Goal: Task Accomplishment & Management: Manage account settings

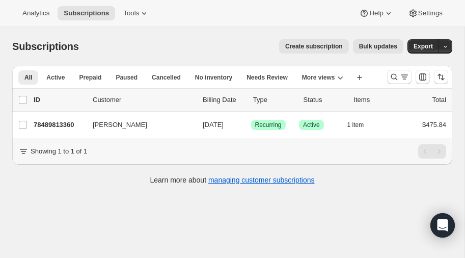
click at [332, 44] on span "Create subscription" at bounding box center [314, 46] width 58 height 8
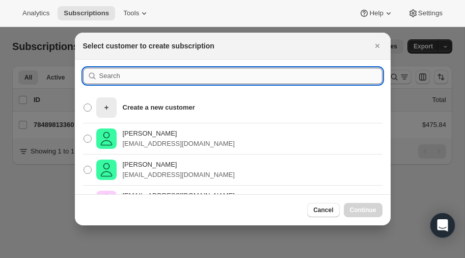
click at [138, 77] on input ":rc:" at bounding box center [240, 76] width 283 height 16
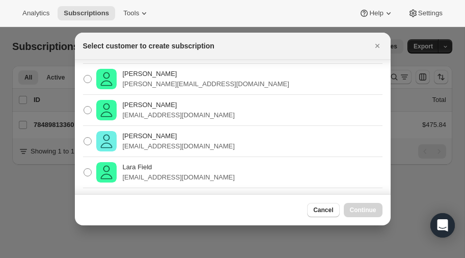
scroll to position [93, 0]
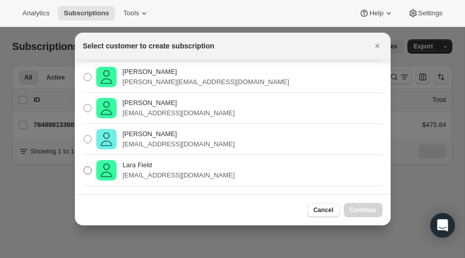
type input "lara"
click at [87, 166] on span ":rc:" at bounding box center [87, 170] width 8 height 8
click at [84, 166] on input "Lara Field larafield12@gmail.com" at bounding box center [83, 166] width 1 height 1
radio input "true"
click at [355, 207] on span "Continue" at bounding box center [363, 210] width 26 height 8
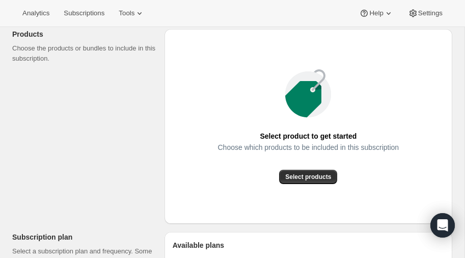
scroll to position [135, 0]
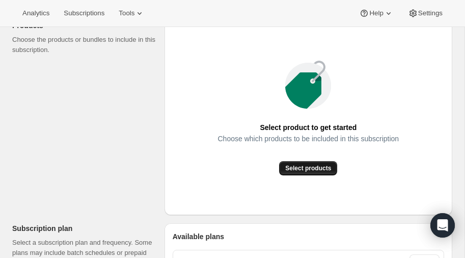
click at [306, 168] on span "Select products" at bounding box center [308, 168] width 46 height 8
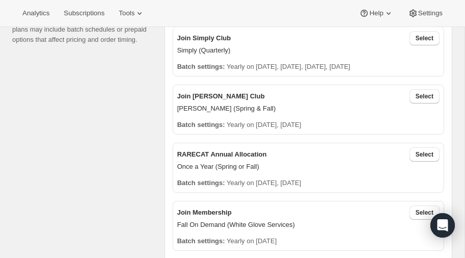
scroll to position [243, 0]
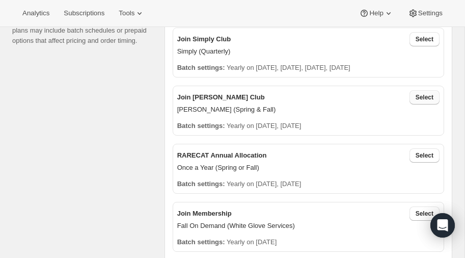
click at [422, 97] on span "Select" at bounding box center [424, 97] width 18 height 8
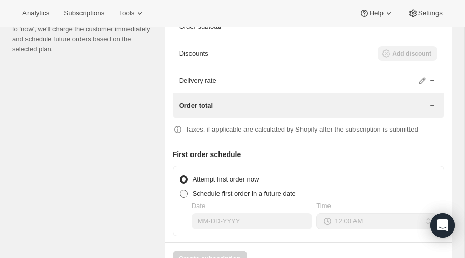
scroll to position [919, 0]
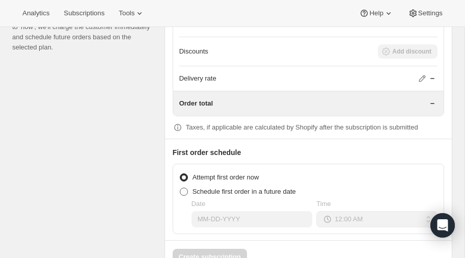
click at [185, 187] on span at bounding box center [184, 191] width 8 height 8
click at [180, 187] on input "Schedule first order in a future date" at bounding box center [180, 187] width 1 height 1
radio input "true"
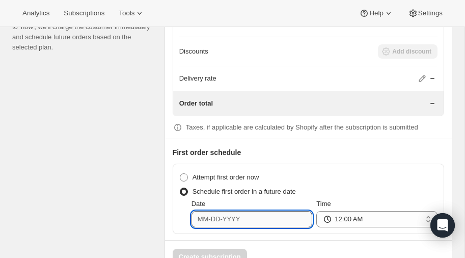
click at [251, 212] on input "Date" at bounding box center [251, 219] width 121 height 16
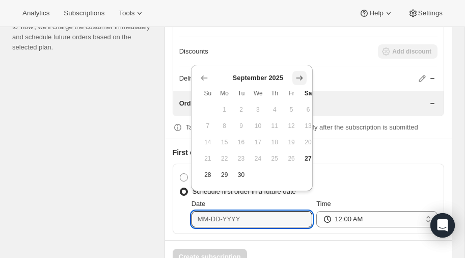
click at [299, 76] on icon "Show next month, October 2025" at bounding box center [299, 78] width 10 height 10
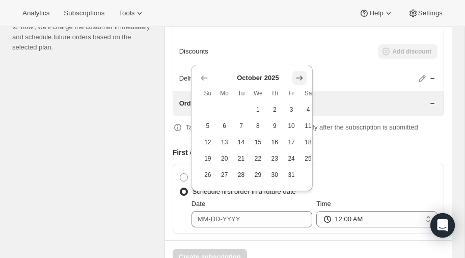
click at [299, 75] on icon "Show next month, November 2025" at bounding box center [299, 78] width 10 height 10
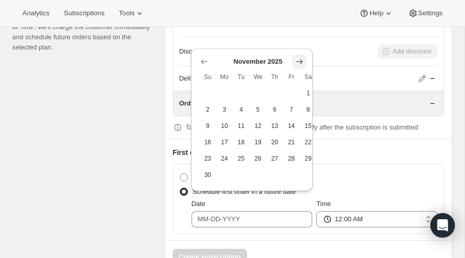
click at [300, 59] on icon "Show next month, December 2025" at bounding box center [299, 61] width 7 height 5
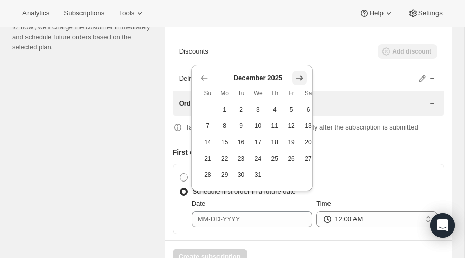
click at [300, 73] on icon "Show next month, January 2026" at bounding box center [299, 78] width 10 height 10
click at [300, 75] on icon "Show next month, February 2026" at bounding box center [299, 78] width 10 height 10
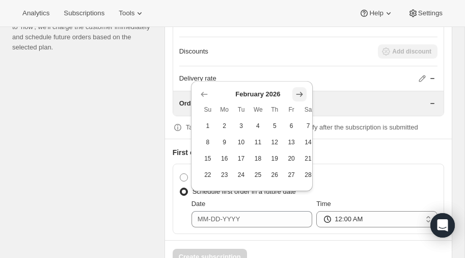
click at [299, 90] on icon "Show next month, March 2026" at bounding box center [299, 94] width 10 height 10
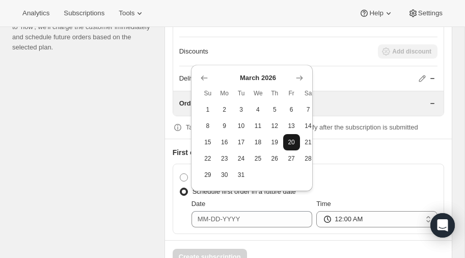
click at [292, 141] on span "20" at bounding box center [291, 142] width 9 height 8
type input "[DATE]"
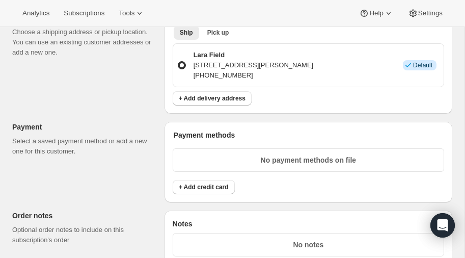
scroll to position [606, 0]
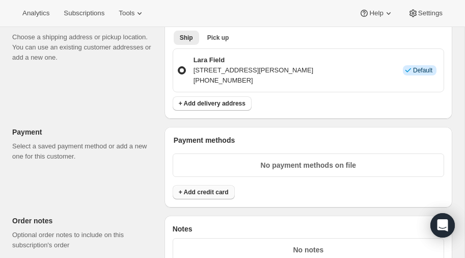
click at [196, 190] on span "+ Add credit card" at bounding box center [204, 192] width 50 height 8
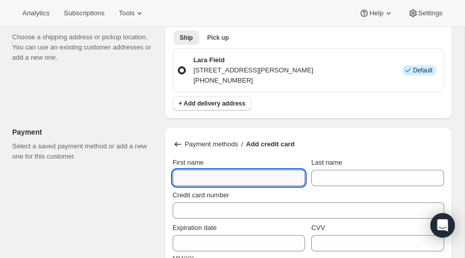
click at [204, 171] on input "First name" at bounding box center [239, 177] width 133 height 16
type input "Lara"
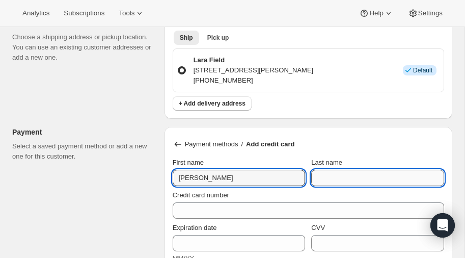
click at [382, 171] on input "Last name" at bounding box center [377, 177] width 133 height 16
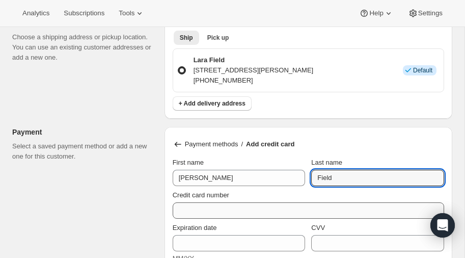
type input "Field"
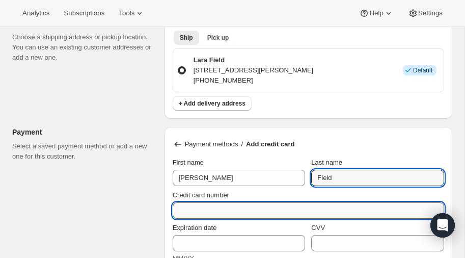
click at [227, 206] on input "Credit card number" at bounding box center [304, 210] width 263 height 16
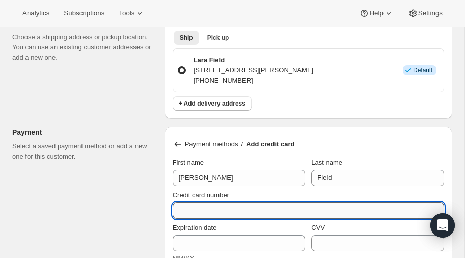
type input "5"
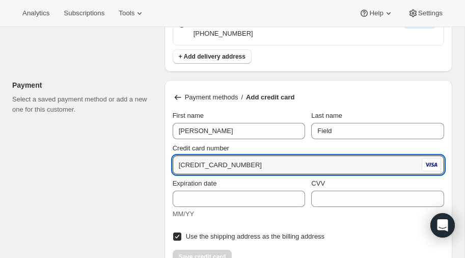
scroll to position [654, 0]
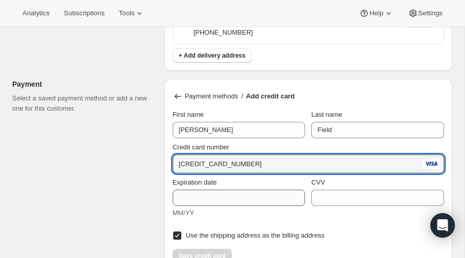
type input "4147 2027 0253 3470"
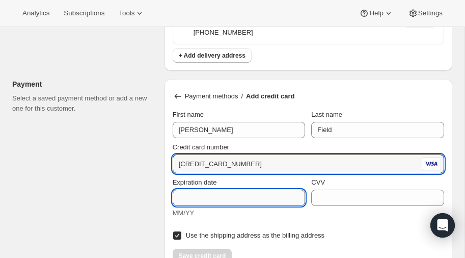
click at [219, 193] on input "Expiration date" at bounding box center [239, 197] width 133 height 16
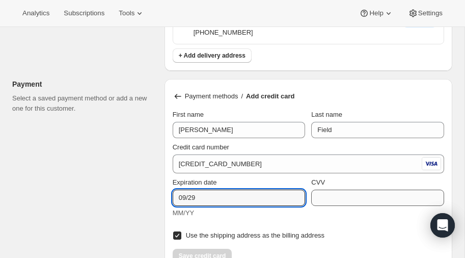
type input "09/29"
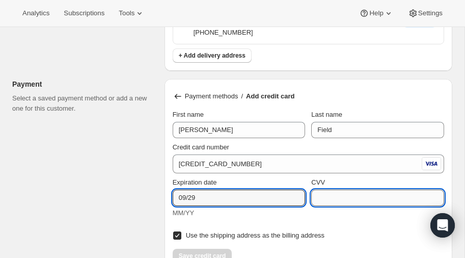
click at [354, 194] on input "CVV" at bounding box center [377, 197] width 133 height 16
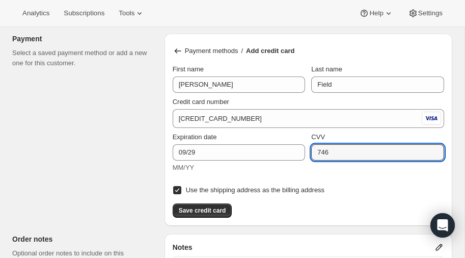
scroll to position [702, 0]
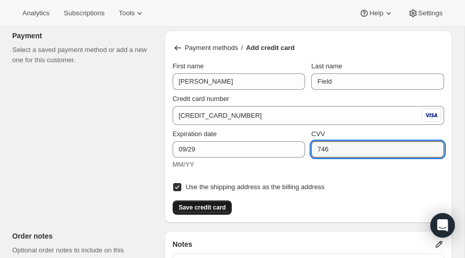
type input "746"
click at [200, 205] on span "Save credit card" at bounding box center [202, 207] width 47 height 8
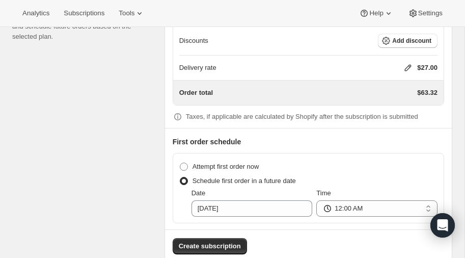
scroll to position [936, 0]
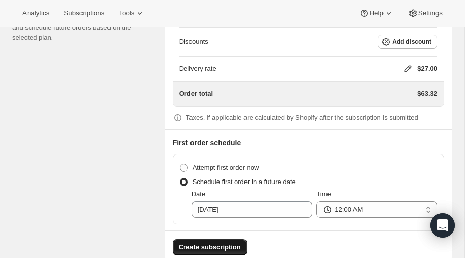
click at [204, 242] on span "Create subscription" at bounding box center [210, 247] width 62 height 10
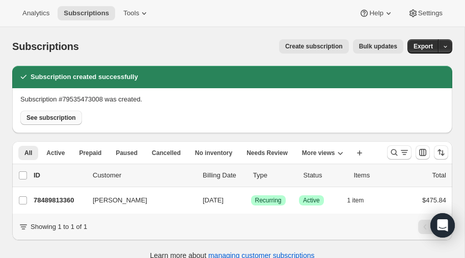
click at [53, 118] on span "See subscription" at bounding box center [50, 118] width 49 height 8
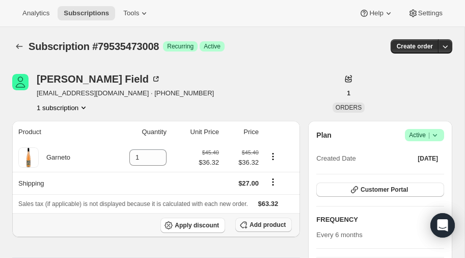
click at [261, 224] on span "Add product" at bounding box center [267, 224] width 36 height 8
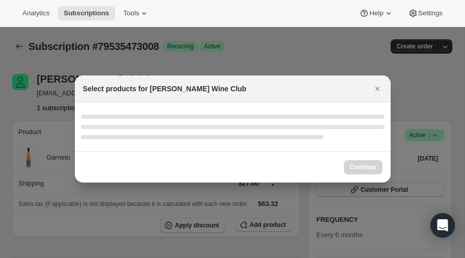
select select "gid://shopify/ProductVariant/52386189410672"
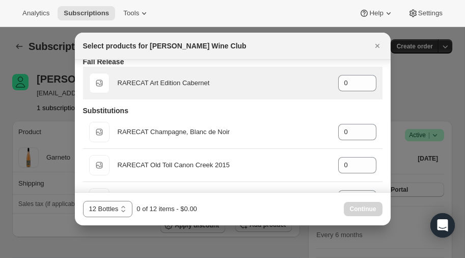
scroll to position [35, 0]
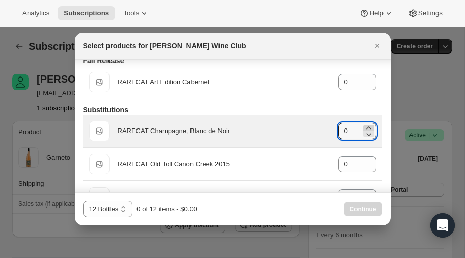
click at [370, 127] on icon ":r6q:" at bounding box center [368, 128] width 10 height 10
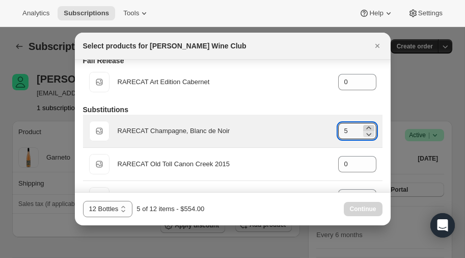
click at [370, 127] on icon ":r6q:" at bounding box center [368, 128] width 10 height 10
type input "6"
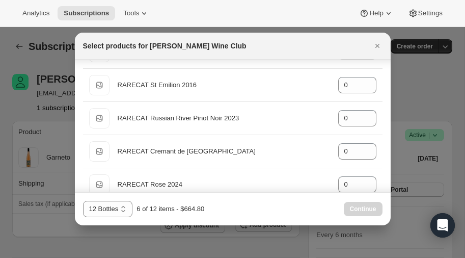
scroll to position [194, 0]
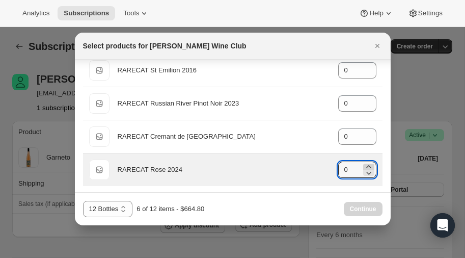
click at [367, 163] on icon ":r6q:" at bounding box center [368, 166] width 10 height 10
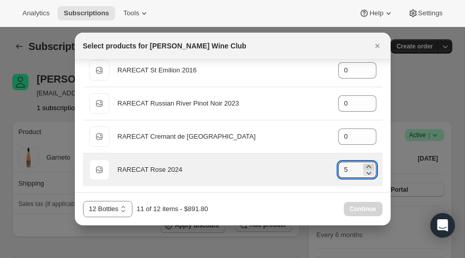
click at [367, 163] on icon ":r6q:" at bounding box center [368, 166] width 10 height 10
type input "6"
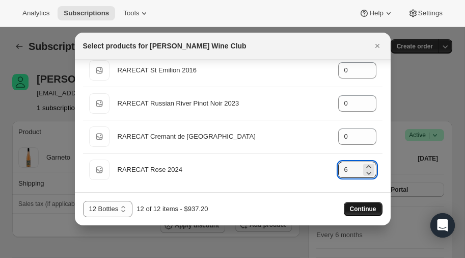
click at [360, 208] on span "Continue" at bounding box center [363, 209] width 26 height 8
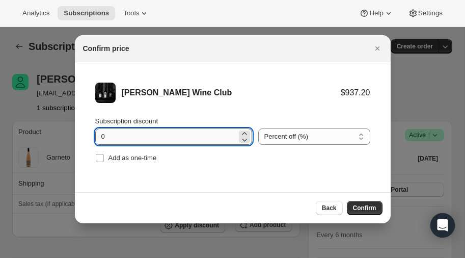
click at [144, 135] on input "0" at bounding box center [166, 136] width 142 height 16
type input "20"
click at [365, 203] on button "Confirm" at bounding box center [365, 208] width 36 height 14
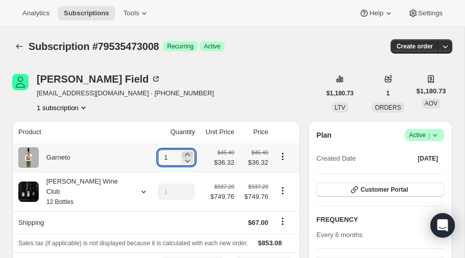
click at [185, 154] on icon at bounding box center [187, 154] width 5 height 3
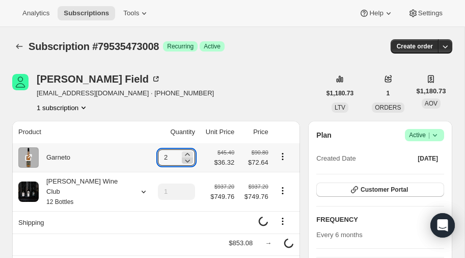
click at [185, 161] on icon at bounding box center [187, 160] width 5 height 3
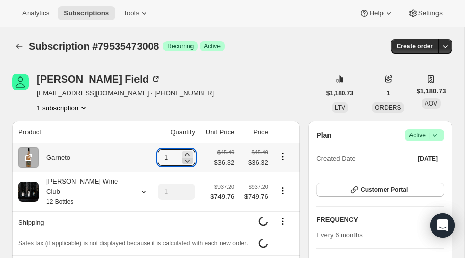
click at [185, 161] on icon at bounding box center [187, 160] width 5 height 3
type input "0"
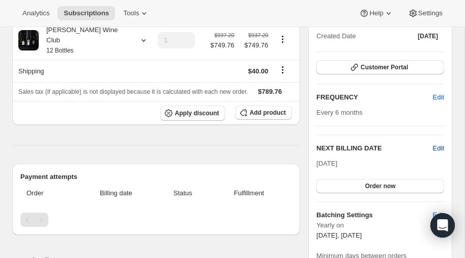
scroll to position [123, 0]
click at [439, 143] on span "Edit" at bounding box center [438, 148] width 11 height 10
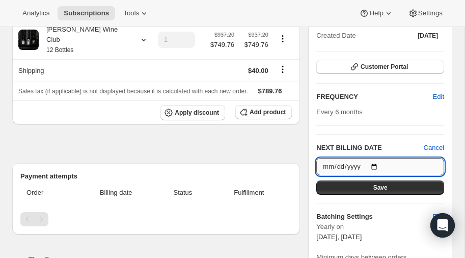
click at [374, 163] on input "2026-03-20" at bounding box center [380, 166] width 128 height 17
type input "[DATE]"
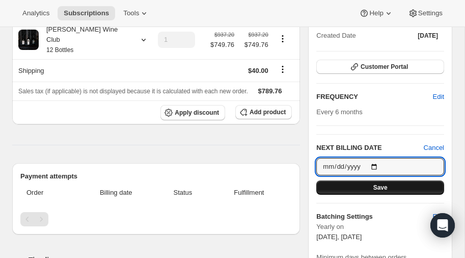
click at [377, 185] on span "Save" at bounding box center [380, 187] width 14 height 8
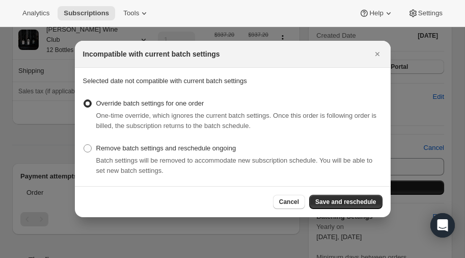
scroll to position [0, 0]
click at [346, 201] on span "Save and reschedule" at bounding box center [345, 201] width 61 height 8
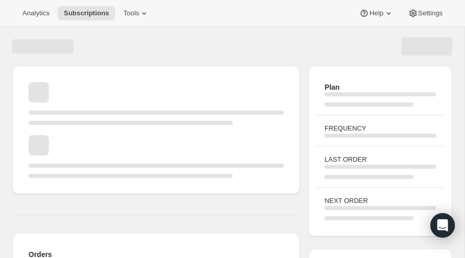
scroll to position [123, 0]
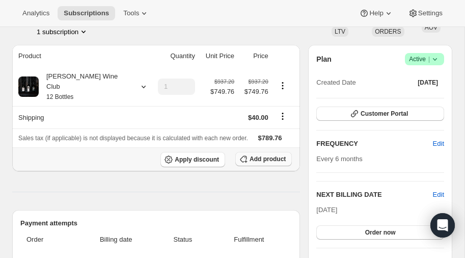
click at [264, 155] on span "Add product" at bounding box center [267, 159] width 36 height 8
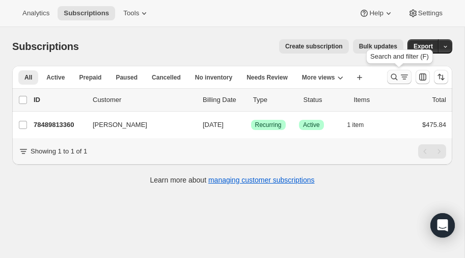
click at [393, 77] on icon "Search and filter results" at bounding box center [394, 77] width 10 height 10
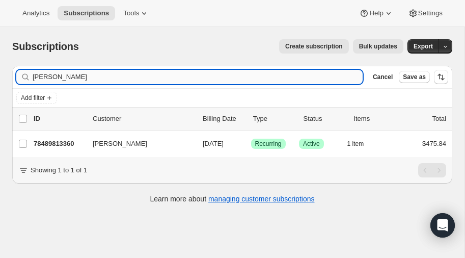
click at [106, 80] on input "preus" at bounding box center [198, 77] width 330 height 14
type input "p"
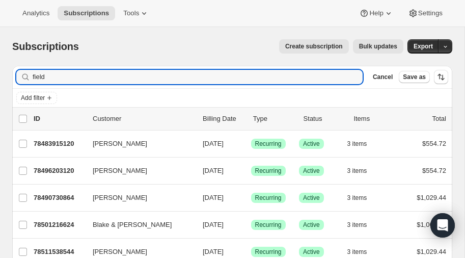
type input "field"
click at [334, 45] on span "Create subscription" at bounding box center [314, 46] width 58 height 8
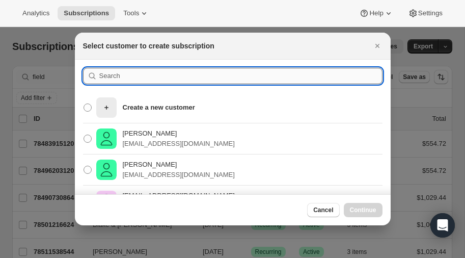
click at [124, 75] on input ":rll:" at bounding box center [240, 76] width 283 height 16
type input "lara"
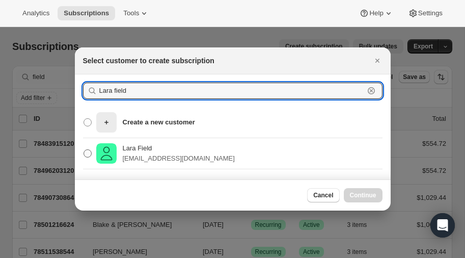
type input "Lara field"
click at [89, 154] on span ":rll:" at bounding box center [87, 153] width 8 height 8
click at [84, 150] on input "Lara Field larafield12@gmail.com" at bounding box center [83, 149] width 1 height 1
radio input "true"
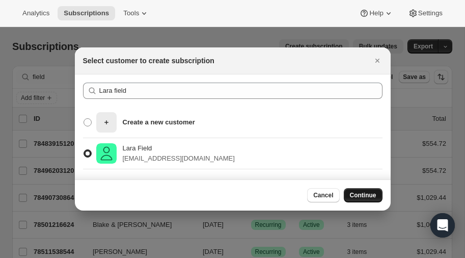
click at [354, 194] on span "Continue" at bounding box center [363, 195] width 26 height 8
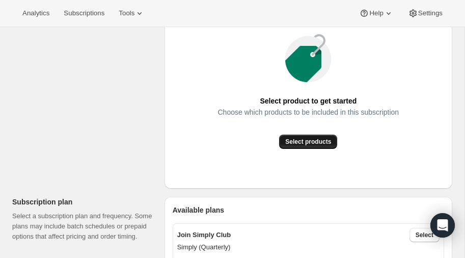
scroll to position [162, 0]
click at [309, 139] on span "Select products" at bounding box center [308, 141] width 46 height 8
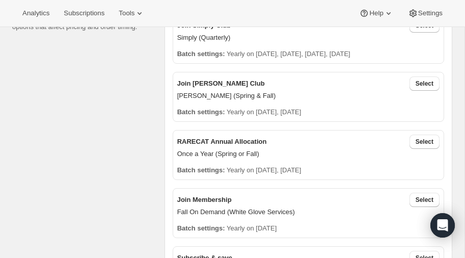
scroll to position [259, 0]
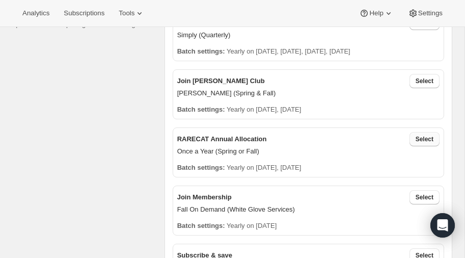
click at [429, 135] on span "Select" at bounding box center [424, 139] width 18 height 8
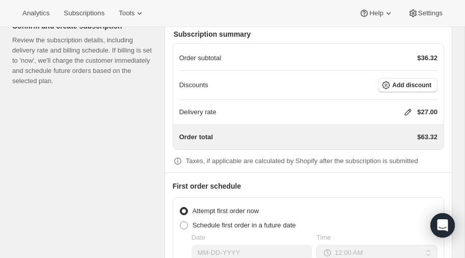
scroll to position [894, 0]
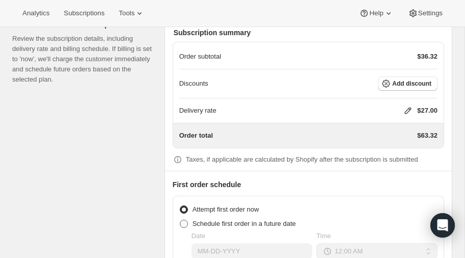
click at [183, 219] on span at bounding box center [184, 223] width 8 height 8
click at [180, 219] on input "Schedule first order in a future date" at bounding box center [180, 219] width 1 height 1
radio input "true"
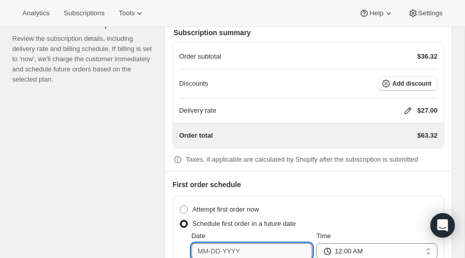
click at [249, 246] on input "Date" at bounding box center [251, 251] width 121 height 16
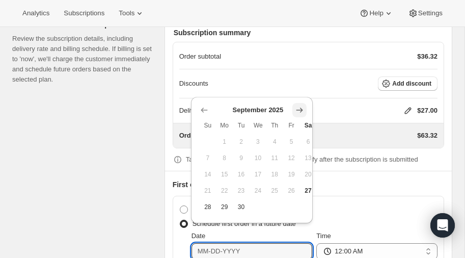
click at [299, 109] on icon "Show next month, October 2025" at bounding box center [299, 109] width 7 height 5
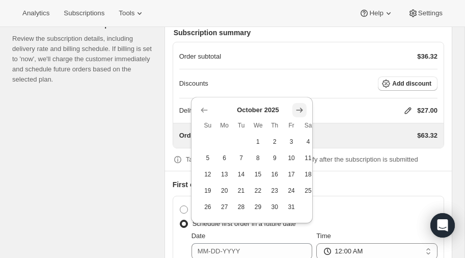
click at [299, 110] on icon "Show next month, November 2025" at bounding box center [299, 109] width 7 height 5
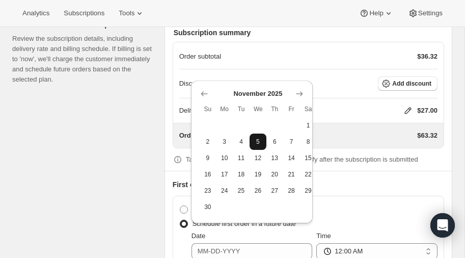
click at [258, 144] on span "5" at bounding box center [257, 141] width 9 height 8
type input "[DATE]"
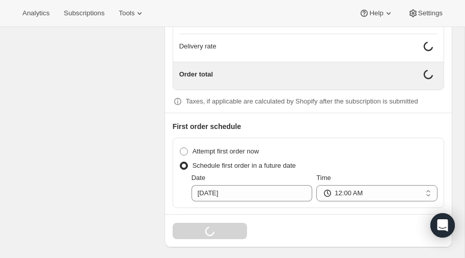
scroll to position [952, 0]
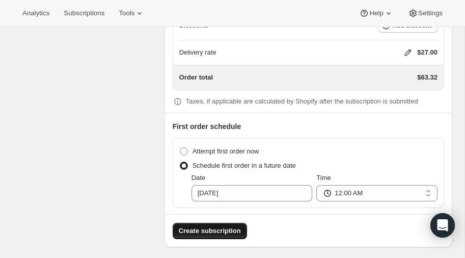
click at [215, 225] on span "Create subscription" at bounding box center [210, 230] width 62 height 10
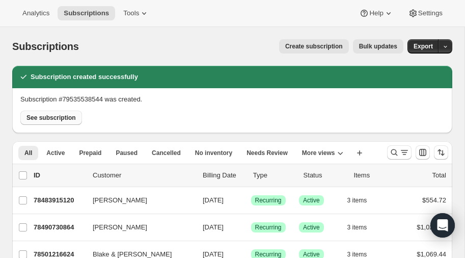
click at [51, 116] on span "See subscription" at bounding box center [50, 118] width 49 height 8
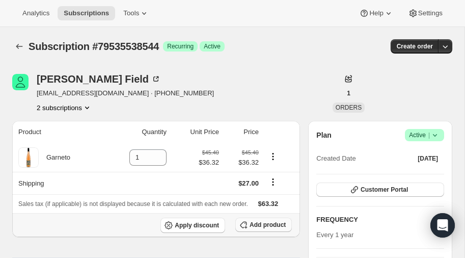
click at [268, 223] on span "Add product" at bounding box center [267, 224] width 36 height 8
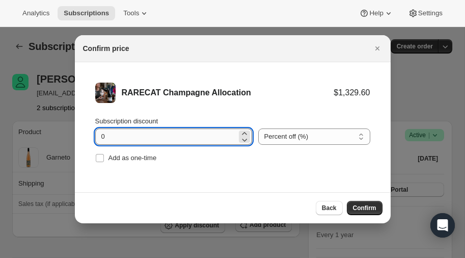
click at [167, 137] on input "0" at bounding box center [166, 136] width 142 height 16
type input "20"
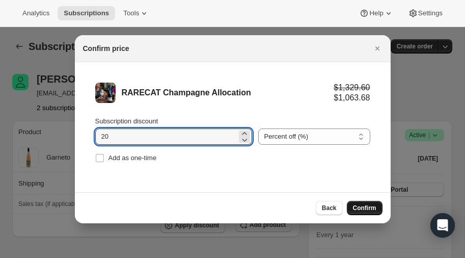
click at [362, 202] on button "Confirm" at bounding box center [365, 208] width 36 height 14
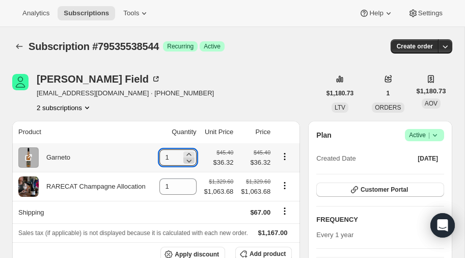
click at [187, 160] on icon at bounding box center [189, 160] width 10 height 10
type input "0"
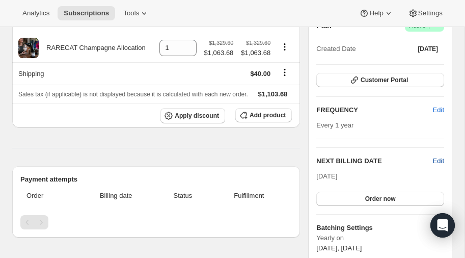
scroll to position [109, 0]
click at [438, 160] on span "Edit" at bounding box center [438, 161] width 11 height 10
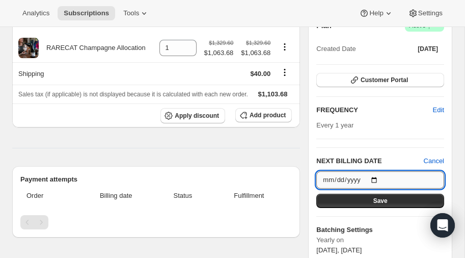
click at [375, 178] on input "[DATE]" at bounding box center [380, 179] width 128 height 17
type input "2026-11-05"
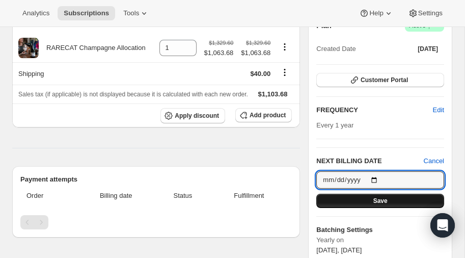
click at [379, 199] on span "Save" at bounding box center [380, 200] width 14 height 8
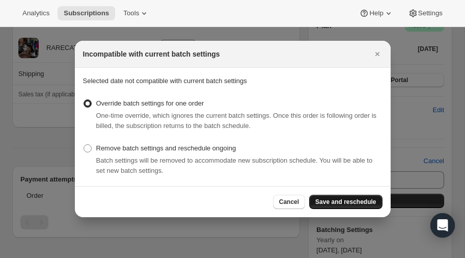
click at [347, 200] on span "Save and reschedule" at bounding box center [345, 201] width 61 height 8
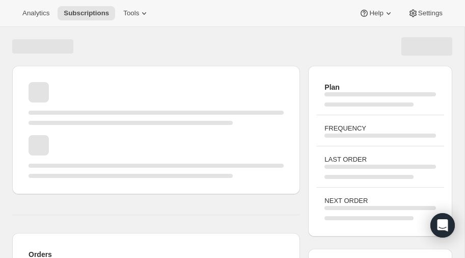
scroll to position [109, 0]
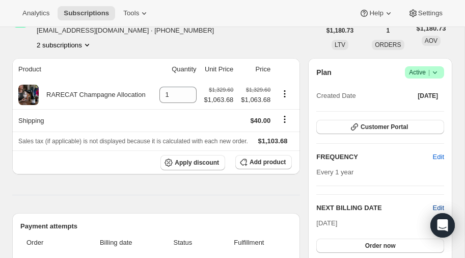
click at [440, 206] on span "Edit" at bounding box center [438, 208] width 11 height 10
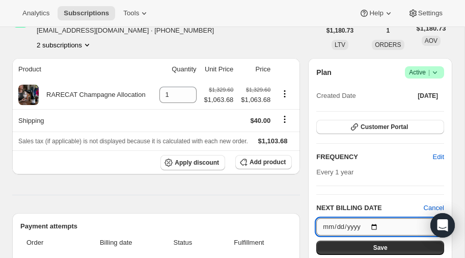
click at [378, 224] on input "2026-11-05" at bounding box center [380, 226] width 128 height 17
type input "[DATE]"
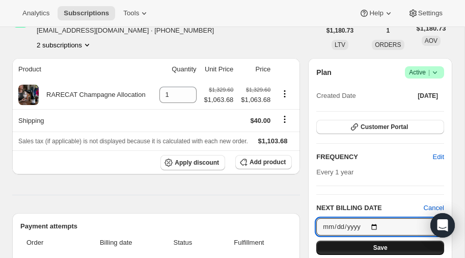
click at [363, 246] on button "Save" at bounding box center [380, 247] width 128 height 14
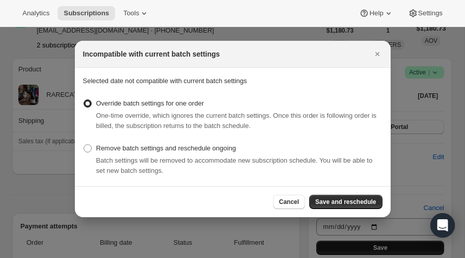
scroll to position [0, 0]
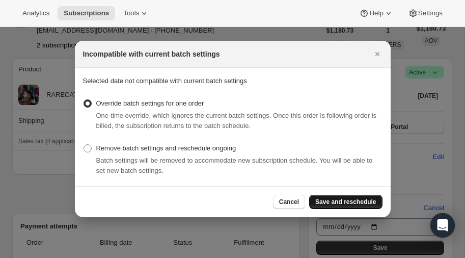
click at [341, 200] on span "Save and reschedule" at bounding box center [345, 201] width 61 height 8
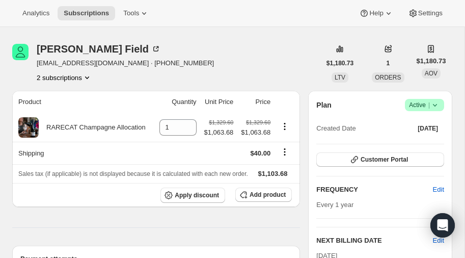
scroll to position [122, 0]
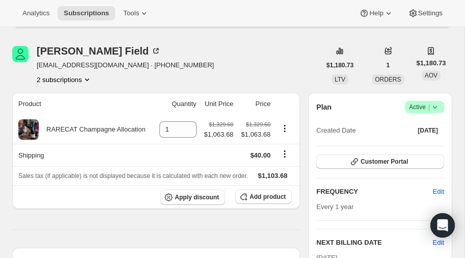
click at [88, 77] on icon "Product actions" at bounding box center [87, 79] width 10 height 10
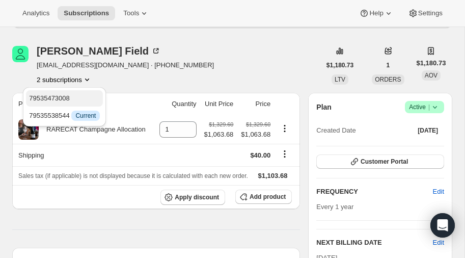
click at [63, 96] on span "79535473008" at bounding box center [49, 98] width 41 height 8
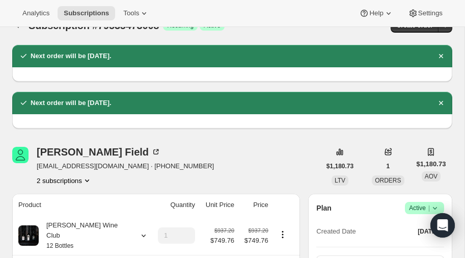
scroll to position [11, 0]
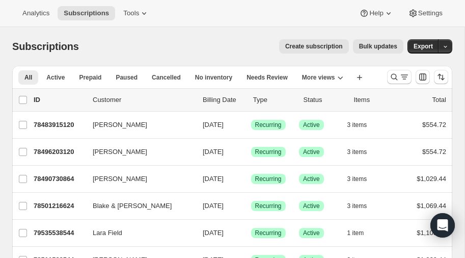
click at [324, 45] on span "Create subscription" at bounding box center [314, 46] width 58 height 8
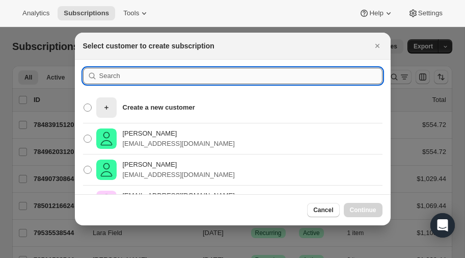
click at [143, 70] on input ":rc:" at bounding box center [240, 76] width 283 height 16
type input "[PERSON_NAME]"
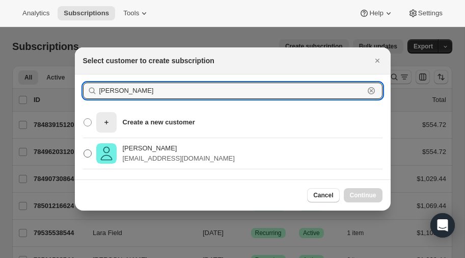
type input "[PERSON_NAME]"
click at [87, 151] on span ":rc:" at bounding box center [87, 153] width 8 height 8
click at [84, 150] on input "[PERSON_NAME] [EMAIL_ADDRESS][DOMAIN_NAME]" at bounding box center [83, 149] width 1 height 1
radio input "true"
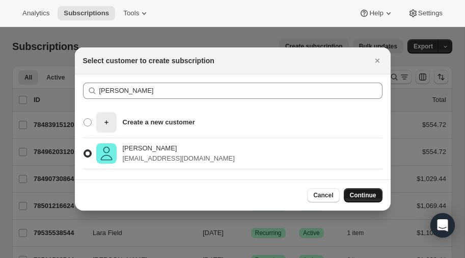
click at [360, 190] on button "Continue" at bounding box center [363, 195] width 39 height 14
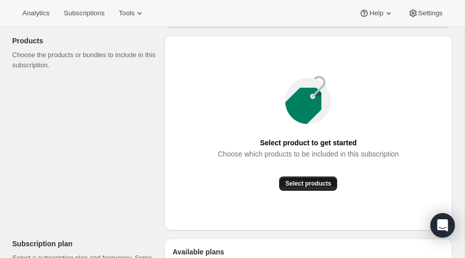
scroll to position [120, 0]
click at [298, 182] on span "Select products" at bounding box center [308, 183] width 46 height 8
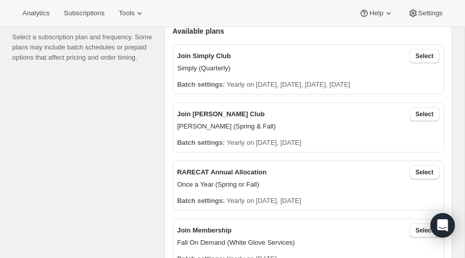
scroll to position [237, 0]
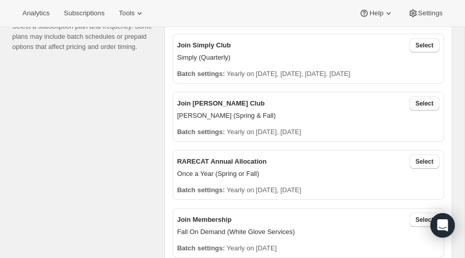
click at [428, 100] on span "Select" at bounding box center [424, 103] width 18 height 8
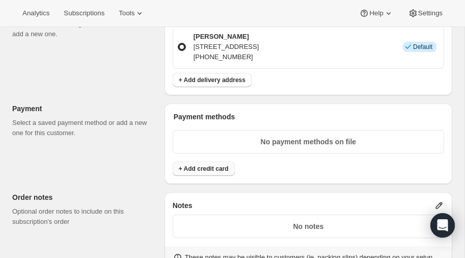
scroll to position [630, 0]
click at [207, 164] on span "+ Add credit card" at bounding box center [204, 168] width 50 height 8
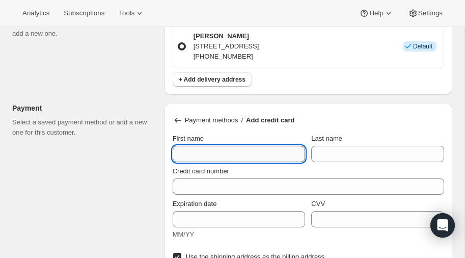
click at [200, 152] on input "First name" at bounding box center [239, 154] width 133 height 16
type input "[PERSON_NAME]"
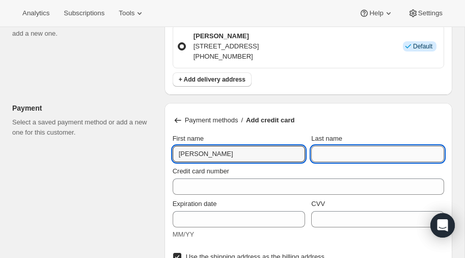
click at [341, 153] on input "Last name" at bounding box center [377, 154] width 133 height 16
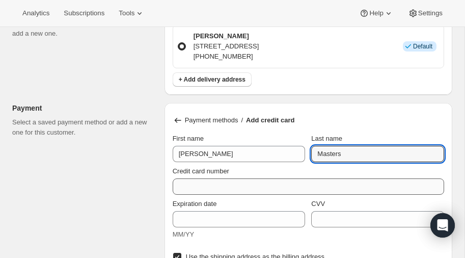
type input "Masters"
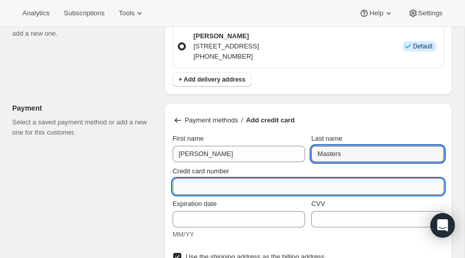
click at [240, 183] on input "Credit card number" at bounding box center [304, 186] width 263 height 16
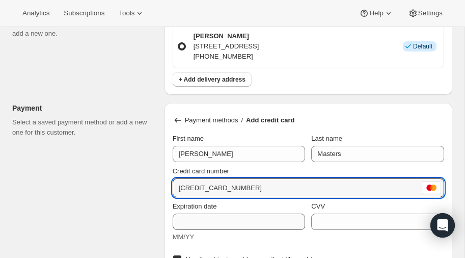
type input "[CREDIT_CARD_NUMBER]"
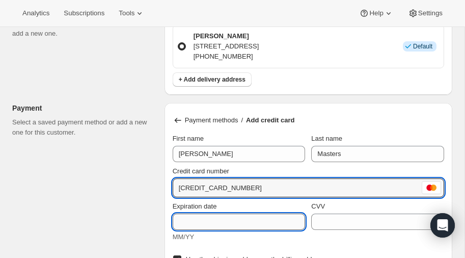
click at [221, 216] on input "Expiration date" at bounding box center [239, 221] width 133 height 16
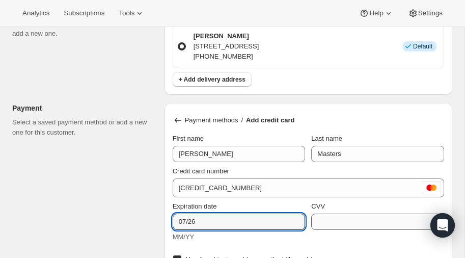
type input "07/26"
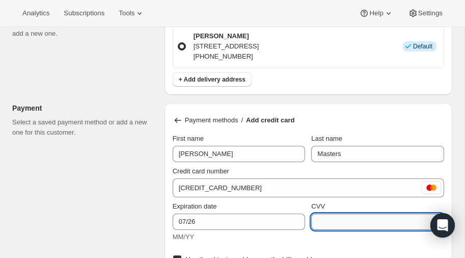
click at [378, 220] on input "CVV" at bounding box center [377, 221] width 133 height 16
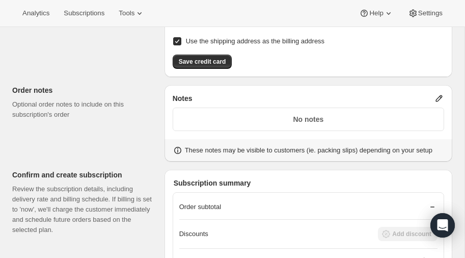
scroll to position [848, 0]
type input "320"
click at [198, 58] on span "Save credit card" at bounding box center [202, 62] width 47 height 8
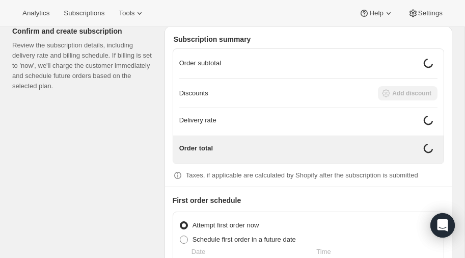
scroll to position [961, 0]
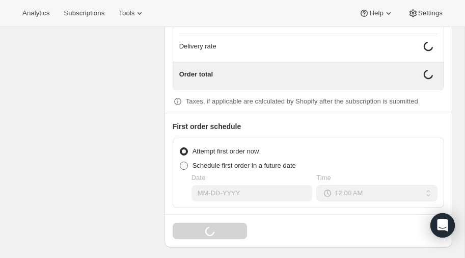
click at [181, 161] on span at bounding box center [184, 165] width 8 height 8
click at [180, 161] on input "Schedule first order in a future date" at bounding box center [180, 161] width 1 height 1
radio input "true"
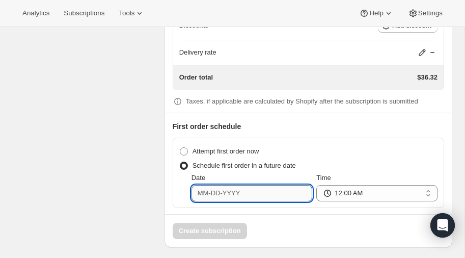
click at [260, 191] on input "Date" at bounding box center [251, 193] width 121 height 16
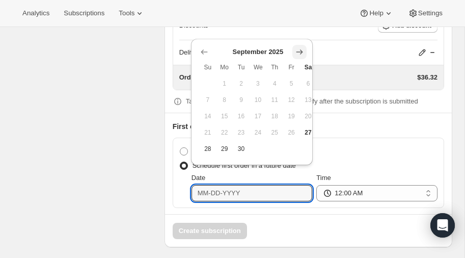
click at [301, 50] on icon "Show next month, October 2025" at bounding box center [299, 51] width 7 height 5
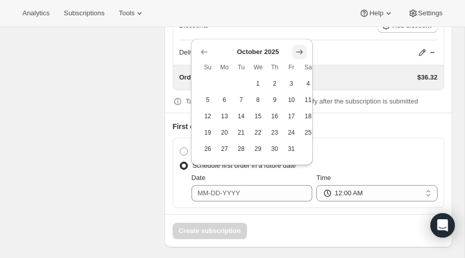
click at [301, 50] on icon "Show next month, November 2025" at bounding box center [299, 51] width 7 height 5
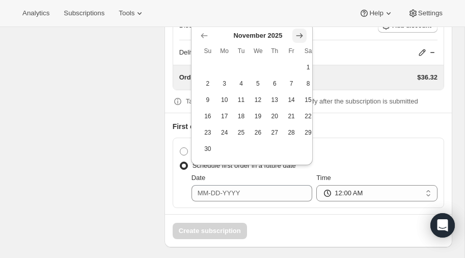
click at [300, 36] on icon "Show next month, December 2025" at bounding box center [299, 36] width 10 height 10
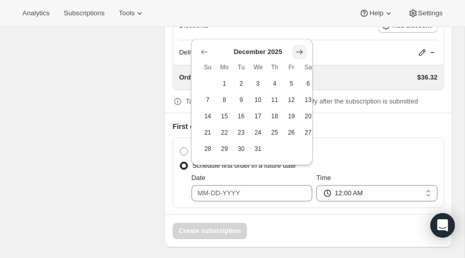
click at [302, 49] on icon "Show next month, January 2026" at bounding box center [299, 52] width 10 height 10
click at [302, 50] on icon "Show next month, February 2026" at bounding box center [299, 52] width 10 height 10
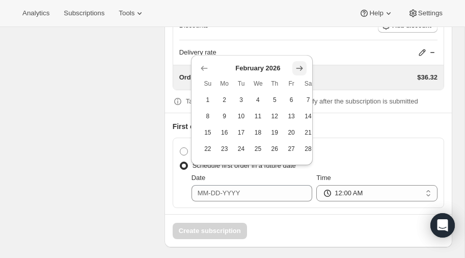
click at [295, 70] on icon "Show next month, March 2026" at bounding box center [299, 68] width 10 height 10
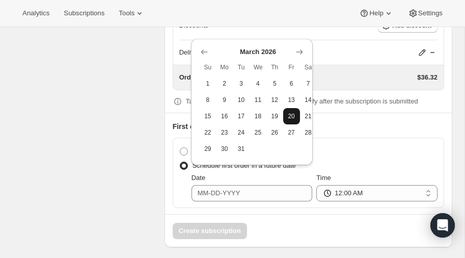
click at [293, 114] on span "20" at bounding box center [291, 116] width 9 height 8
type input "[DATE]"
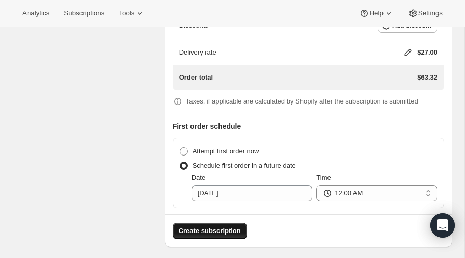
click at [215, 227] on span "Create subscription" at bounding box center [210, 230] width 62 height 10
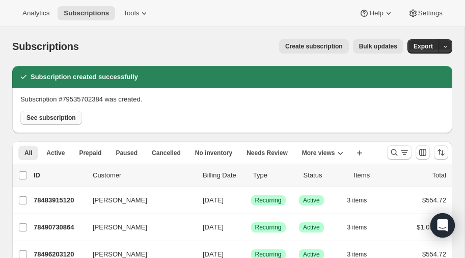
click at [51, 118] on span "See subscription" at bounding box center [50, 118] width 49 height 8
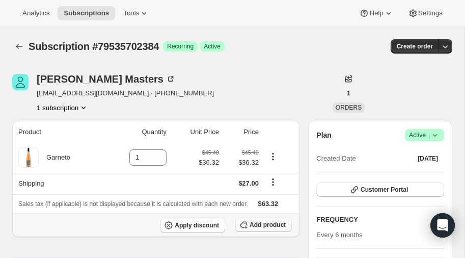
click at [275, 223] on span "Add product" at bounding box center [267, 224] width 36 height 8
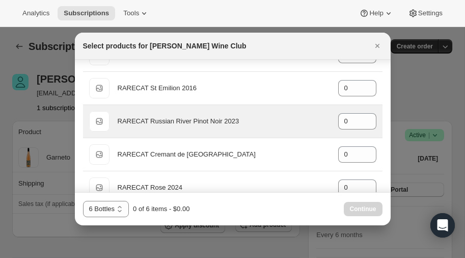
scroll to position [194, 0]
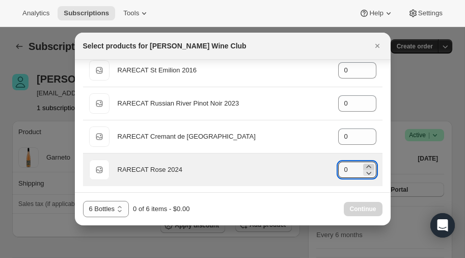
click at [369, 162] on icon ":r9o:" at bounding box center [368, 166] width 10 height 10
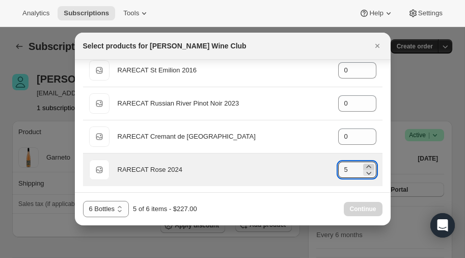
click at [369, 162] on icon ":r9o:" at bounding box center [368, 166] width 10 height 10
click at [367, 171] on icon ":r9o:" at bounding box center [368, 172] width 10 height 10
click at [368, 170] on icon ":r9o:" at bounding box center [368, 172] width 10 height 10
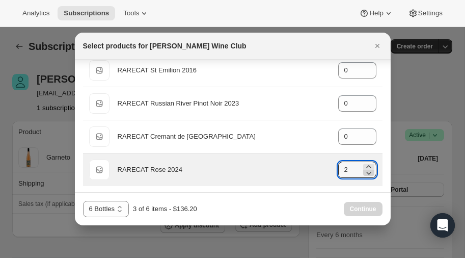
click at [368, 170] on icon ":r9o:" at bounding box center [368, 172] width 10 height 10
type input "0"
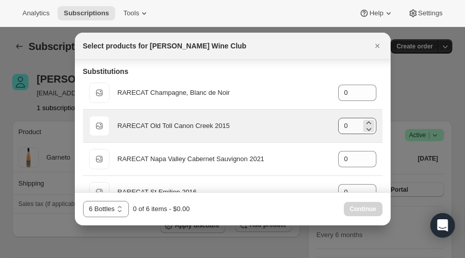
scroll to position [71, 0]
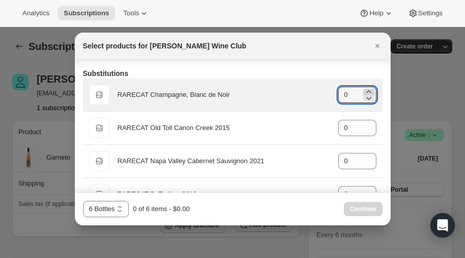
click at [368, 90] on icon ":r9o:" at bounding box center [368, 91] width 5 height 3
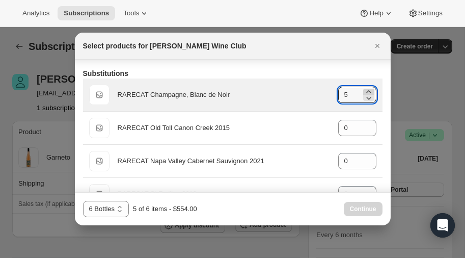
click at [368, 90] on icon ":r9o:" at bounding box center [368, 91] width 5 height 3
type input "6"
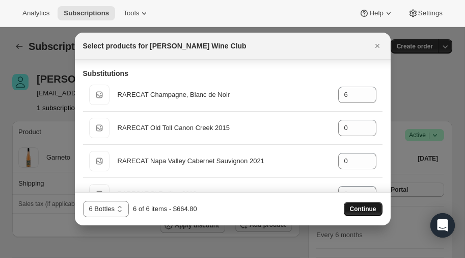
click at [361, 207] on span "Continue" at bounding box center [363, 209] width 26 height 8
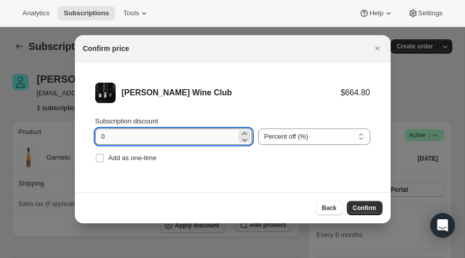
click at [145, 136] on input "0" at bounding box center [166, 136] width 142 height 16
type input "20"
click at [365, 207] on span "Confirm" at bounding box center [364, 208] width 23 height 8
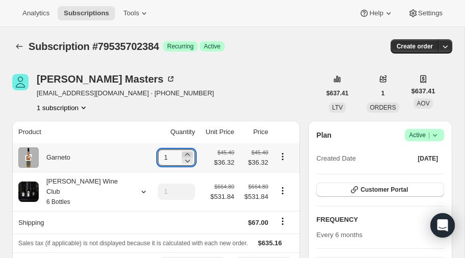
click at [182, 152] on icon at bounding box center [187, 154] width 10 height 10
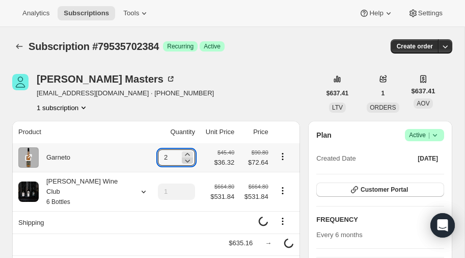
click at [182, 160] on icon at bounding box center [187, 160] width 10 height 10
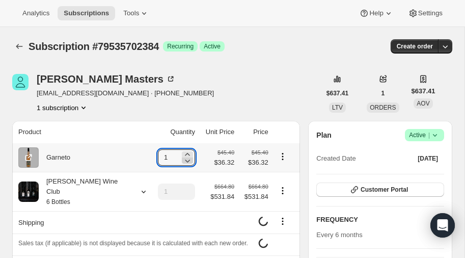
click at [182, 160] on icon at bounding box center [187, 160] width 10 height 10
type input "0"
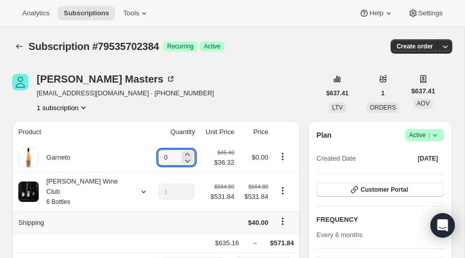
click at [277, 216] on icon "Shipping actions" at bounding box center [282, 221] width 10 height 10
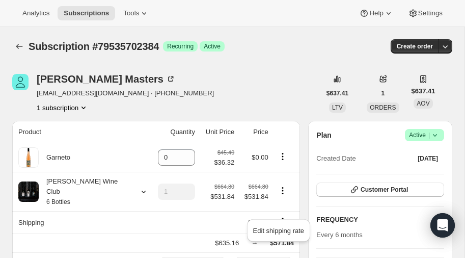
click at [293, 47] on div "Subscription #79535702384 Success Recurring Success Active" at bounding box center [165, 46] width 273 height 14
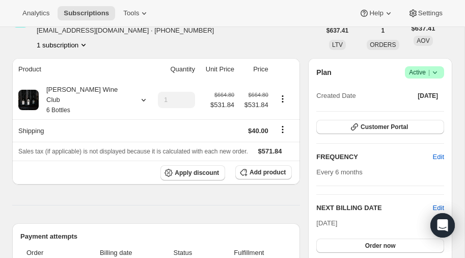
scroll to position [0, 0]
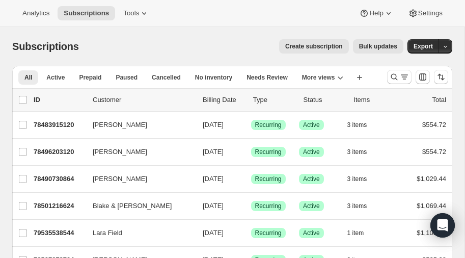
click at [329, 46] on span "Create subscription" at bounding box center [314, 46] width 58 height 8
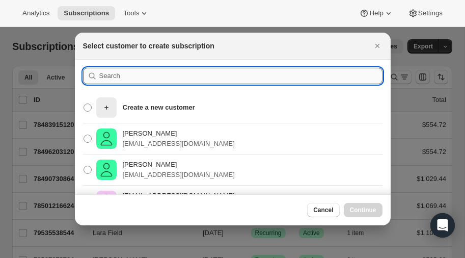
click at [150, 75] on input ":rji:" at bounding box center [240, 76] width 283 height 16
type input "[PERSON_NAME]"
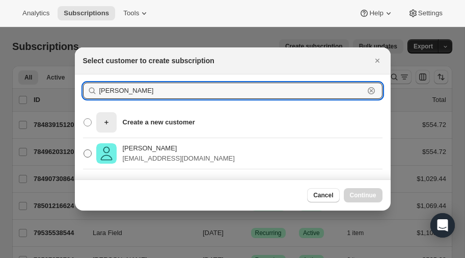
type input "[PERSON_NAME]"
click at [88, 152] on span ":rji:" at bounding box center [87, 153] width 8 height 8
click at [84, 150] on input "[PERSON_NAME] [EMAIL_ADDRESS][DOMAIN_NAME]" at bounding box center [83, 149] width 1 height 1
radio input "true"
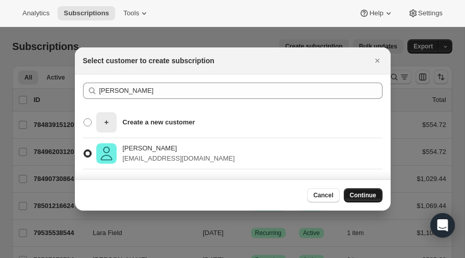
click at [362, 192] on span "Continue" at bounding box center [363, 195] width 26 height 8
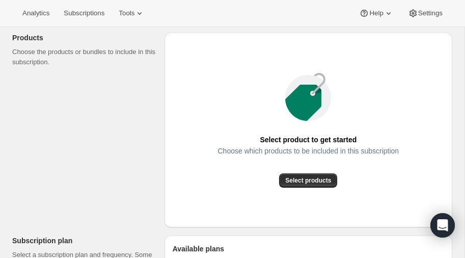
scroll to position [124, 0]
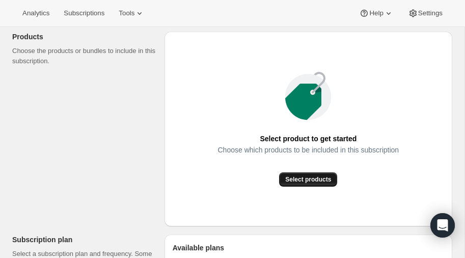
click at [293, 179] on span "Select products" at bounding box center [308, 179] width 46 height 8
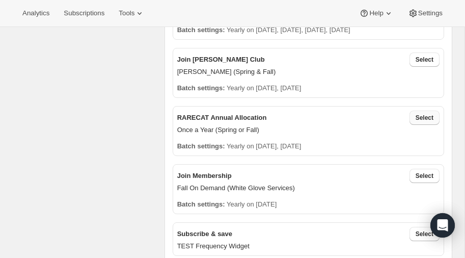
scroll to position [280, 0]
click at [420, 116] on span "Select" at bounding box center [424, 118] width 18 height 8
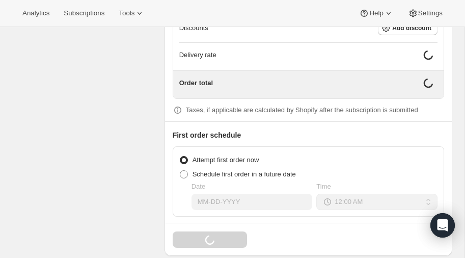
scroll to position [961, 0]
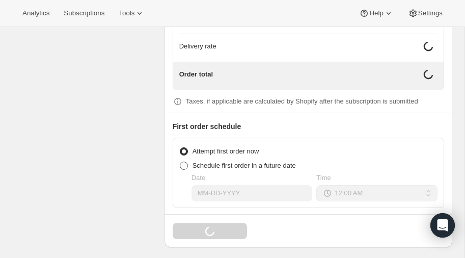
click at [184, 162] on span at bounding box center [184, 165] width 8 height 8
click at [180, 162] on input "Schedule first order in a future date" at bounding box center [180, 161] width 1 height 1
radio input "true"
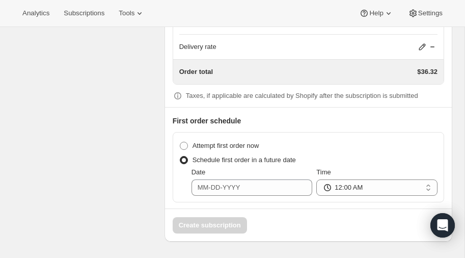
scroll to position [952, 0]
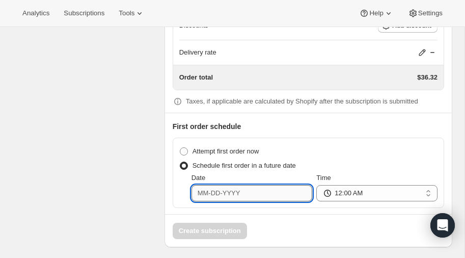
click at [248, 186] on input "Date" at bounding box center [251, 193] width 121 height 16
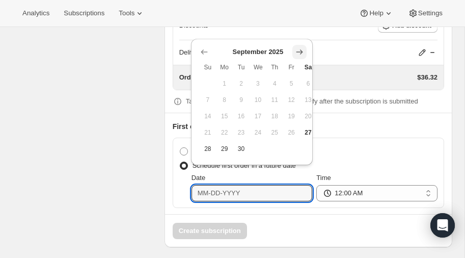
click at [300, 51] on icon "Show next month, October 2025" at bounding box center [299, 52] width 10 height 10
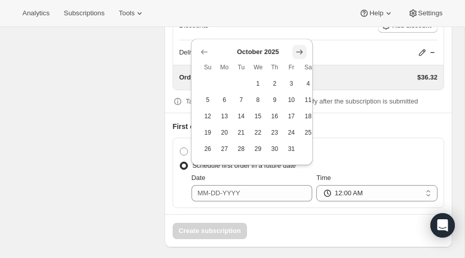
click at [300, 51] on icon "Show next month, November 2025" at bounding box center [299, 52] width 10 height 10
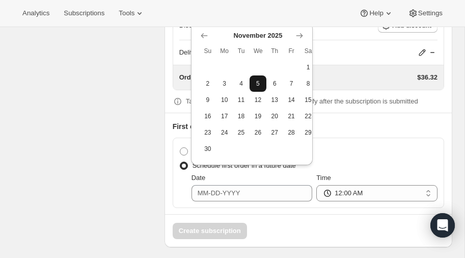
click at [257, 80] on span "5" at bounding box center [257, 83] width 9 height 8
type input "[DATE]"
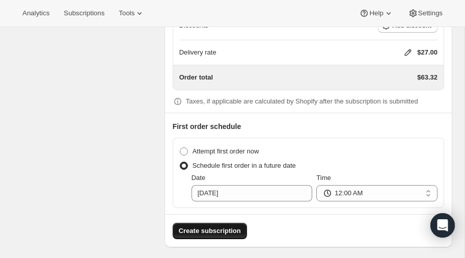
click at [215, 225] on span "Create subscription" at bounding box center [210, 230] width 62 height 10
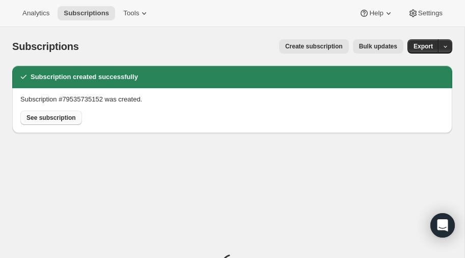
click at [47, 117] on span "See subscription" at bounding box center [50, 118] width 49 height 8
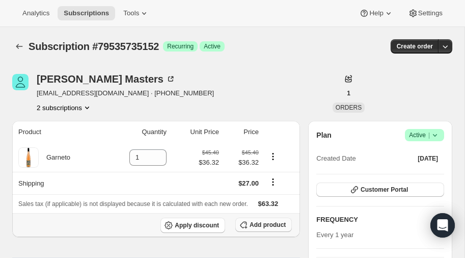
click at [265, 222] on span "Add product" at bounding box center [267, 224] width 36 height 8
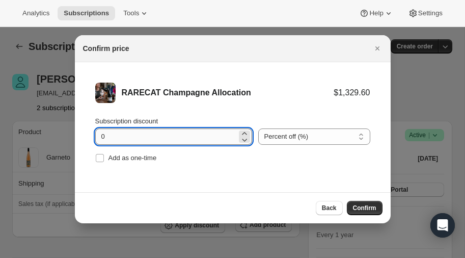
click at [142, 139] on input "0" at bounding box center [166, 136] width 142 height 16
type input "20"
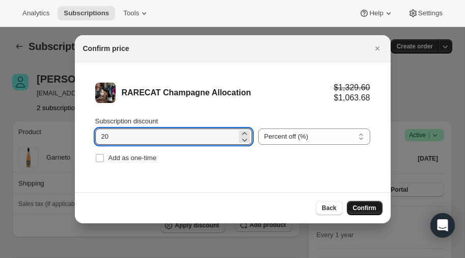
click at [367, 208] on span "Confirm" at bounding box center [364, 208] width 23 height 8
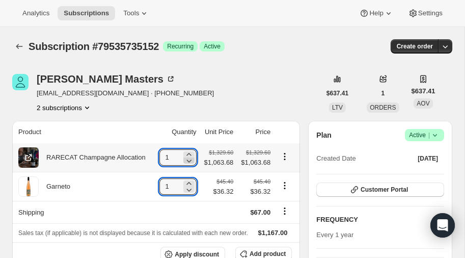
click at [187, 161] on icon at bounding box center [188, 160] width 5 height 3
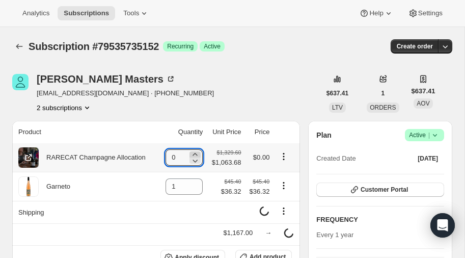
click at [192, 152] on icon at bounding box center [195, 154] width 10 height 10
type input "1"
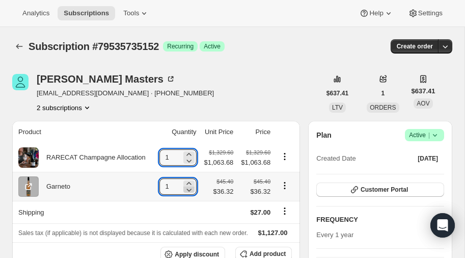
click at [189, 189] on icon at bounding box center [188, 189] width 5 height 3
type input "0"
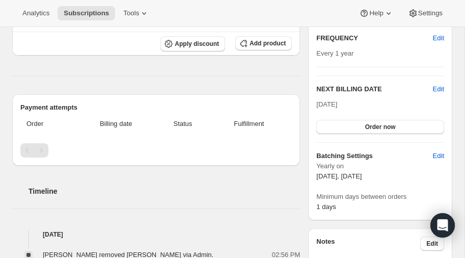
scroll to position [178, 0]
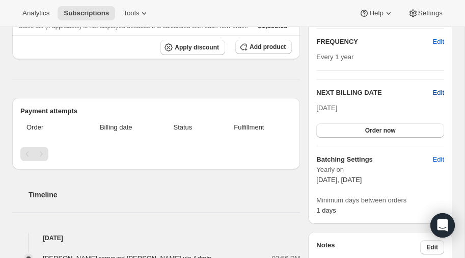
click at [441, 88] on span "Edit" at bounding box center [438, 93] width 11 height 10
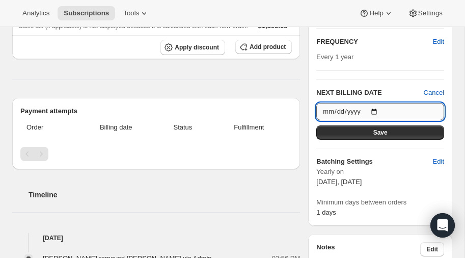
click at [377, 107] on input "[DATE]" at bounding box center [380, 111] width 128 height 17
type input "[DATE]"
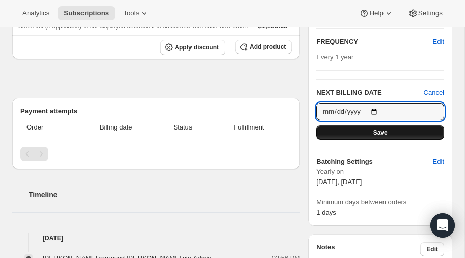
click at [372, 132] on button "Save" at bounding box center [380, 132] width 128 height 14
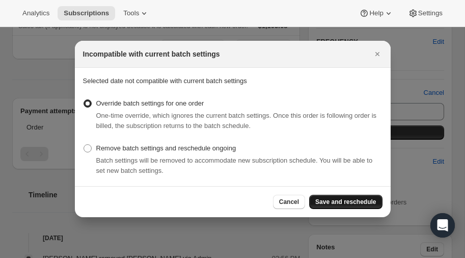
click at [353, 201] on span "Save and reschedule" at bounding box center [345, 201] width 61 height 8
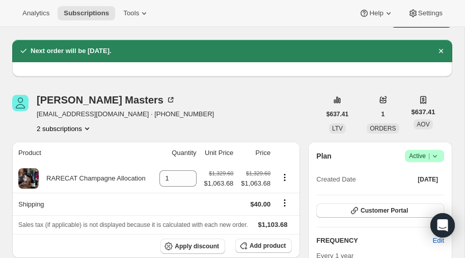
scroll to position [24, 0]
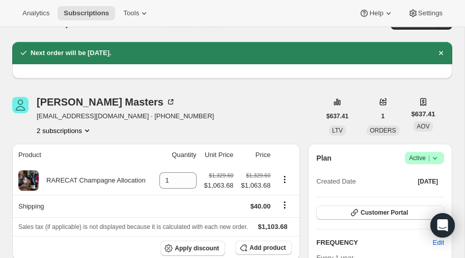
click at [89, 129] on icon "Product actions" at bounding box center [87, 130] width 10 height 10
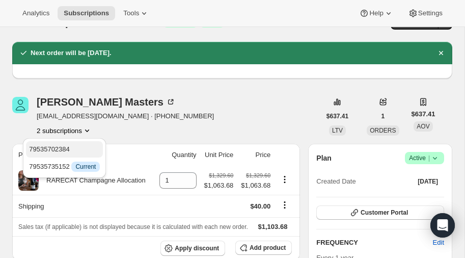
click at [65, 147] on span "79535702384" at bounding box center [49, 149] width 41 height 8
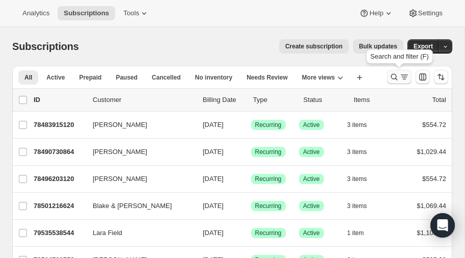
click at [395, 75] on icon "Search and filter results" at bounding box center [394, 77] width 7 height 7
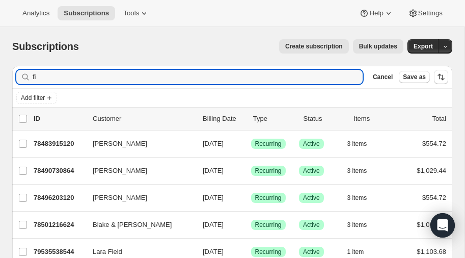
type input "f"
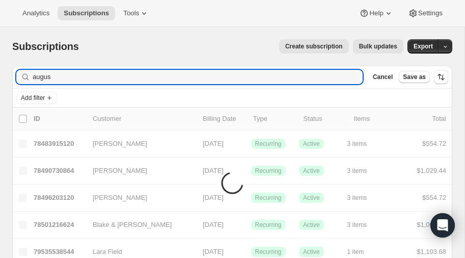
type input "august"
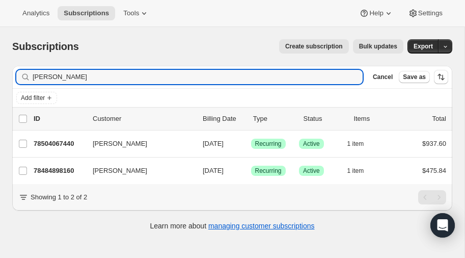
type input "[PERSON_NAME]"
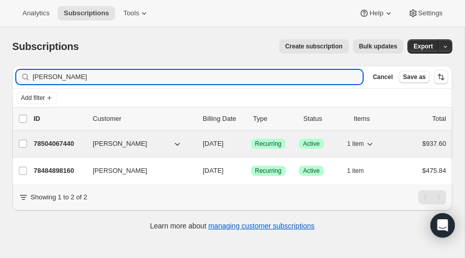
click at [61, 138] on p "78504067440" at bounding box center [59, 143] width 51 height 10
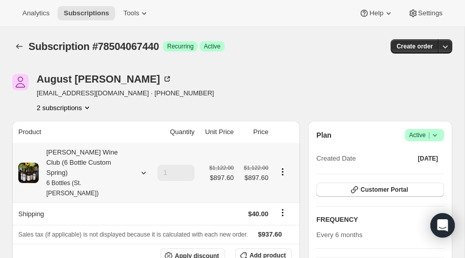
click at [143, 172] on icon at bounding box center [144, 173] width 4 height 3
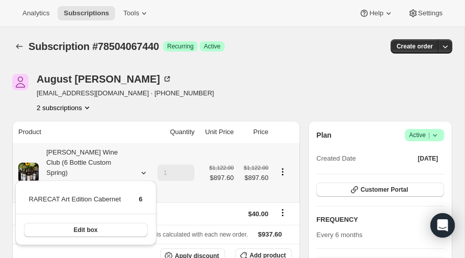
click at [143, 172] on icon at bounding box center [144, 173] width 4 height 3
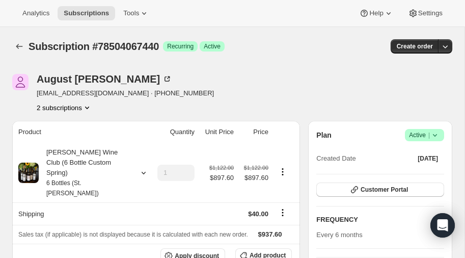
click at [89, 105] on icon "Product actions" at bounding box center [87, 107] width 10 height 10
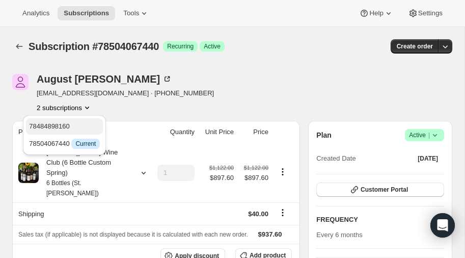
click at [60, 122] on span "78484898160" at bounding box center [49, 126] width 41 height 8
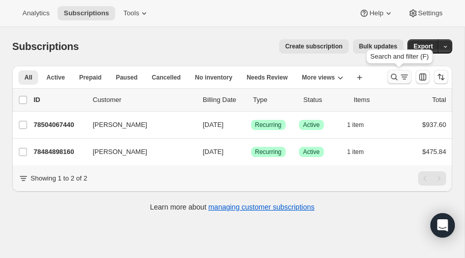
click at [394, 75] on icon "Search and filter results" at bounding box center [394, 77] width 10 height 10
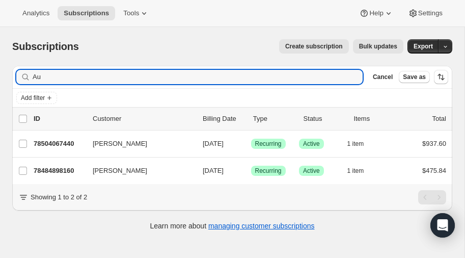
type input "A"
type input "[PERSON_NAME]"
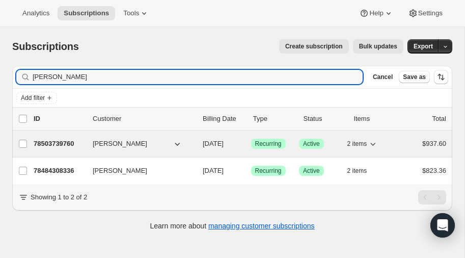
type input "[PERSON_NAME]"
click at [51, 140] on p "78503739760" at bounding box center [59, 143] width 51 height 10
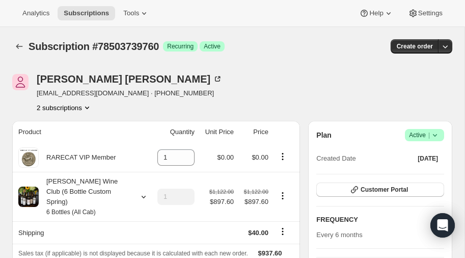
click at [90, 105] on icon "Product actions" at bounding box center [87, 107] width 10 height 10
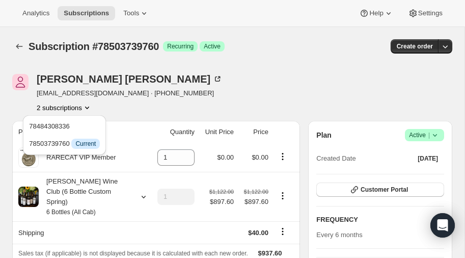
click at [90, 107] on icon "Product actions" at bounding box center [87, 107] width 10 height 10
click at [143, 195] on icon at bounding box center [144, 196] width 4 height 3
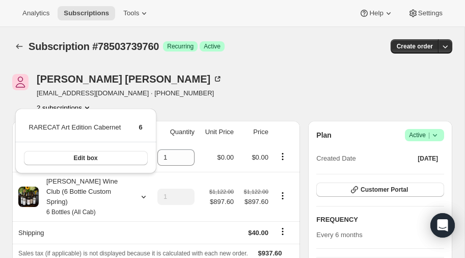
click at [201, 80] on div "[PERSON_NAME] [EMAIL_ADDRESS][DOMAIN_NAME] · [PHONE_NUMBER] 2 subscriptions" at bounding box center [166, 93] width 308 height 39
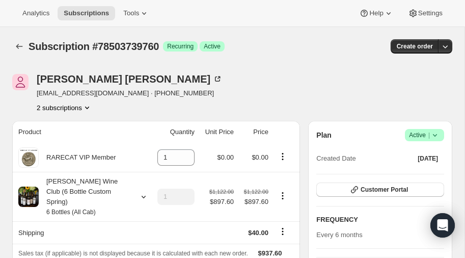
click at [89, 105] on icon "Product actions" at bounding box center [87, 107] width 10 height 10
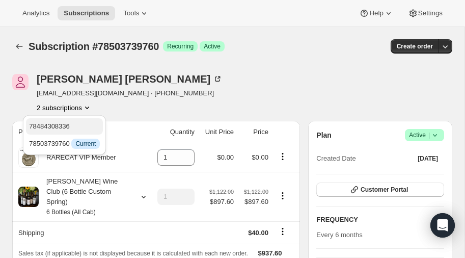
click at [56, 124] on span "78484308336" at bounding box center [49, 126] width 41 height 8
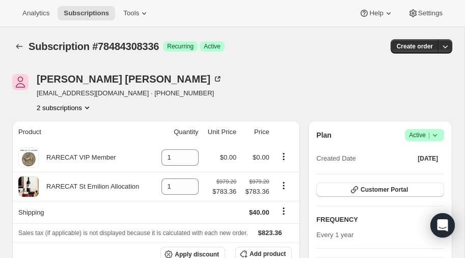
click at [86, 107] on icon "Product actions" at bounding box center [87, 107] width 10 height 10
click at [91, 107] on icon "Product actions" at bounding box center [87, 107] width 10 height 10
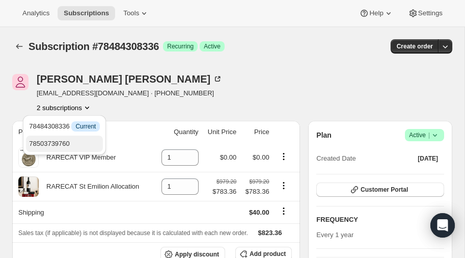
click at [60, 141] on span "78503739760" at bounding box center [49, 143] width 41 height 8
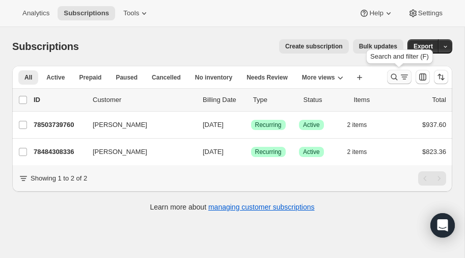
click at [397, 75] on icon "Search and filter results" at bounding box center [394, 77] width 10 height 10
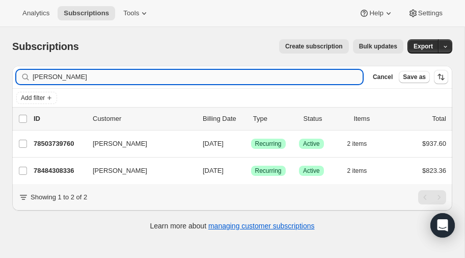
click at [115, 73] on input "[PERSON_NAME]" at bounding box center [198, 77] width 330 height 14
type input "J"
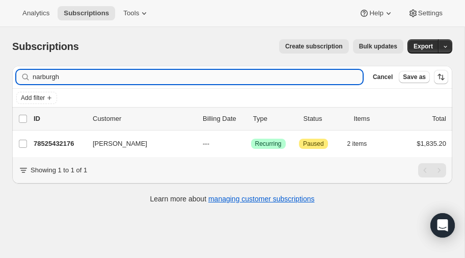
type input "narburgh"
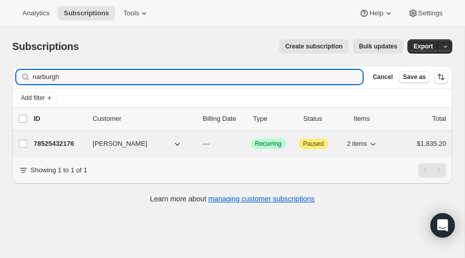
click at [62, 139] on p "78525432176" at bounding box center [59, 143] width 51 height 10
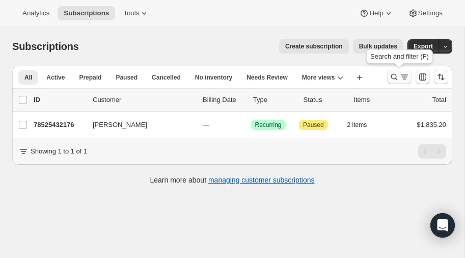
click at [392, 78] on icon "Search and filter results" at bounding box center [394, 77] width 10 height 10
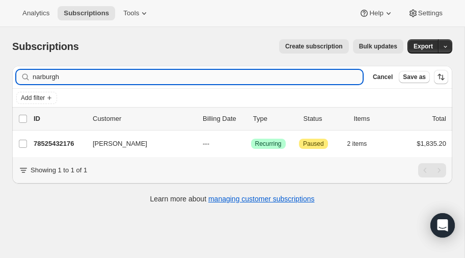
click at [84, 73] on input "narburgh" at bounding box center [198, 77] width 330 height 14
type input "n"
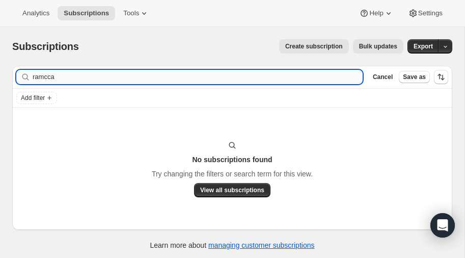
click at [81, 76] on input "ramcca" at bounding box center [198, 77] width 330 height 14
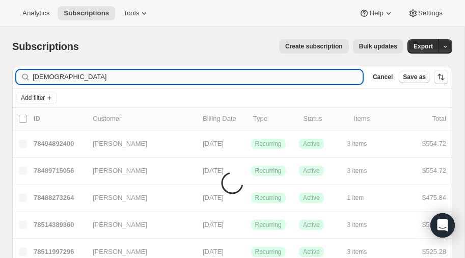
type input "[DEMOGRAPHIC_DATA]"
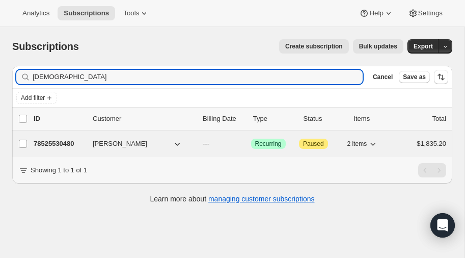
click at [56, 139] on p "78525530480" at bounding box center [59, 143] width 51 height 10
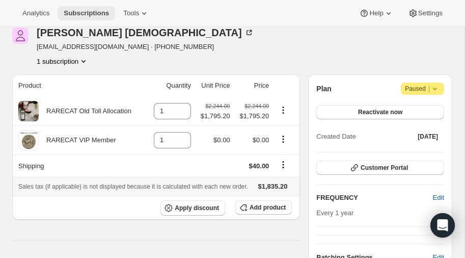
scroll to position [43, 0]
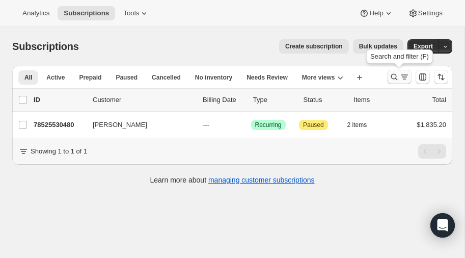
click at [392, 75] on icon "Search and filter results" at bounding box center [394, 77] width 10 height 10
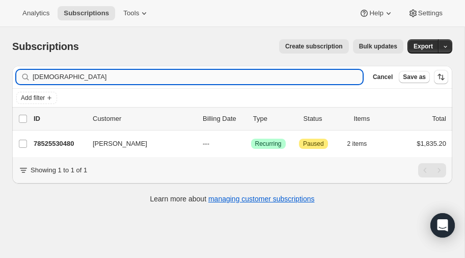
click at [71, 75] on input "[DEMOGRAPHIC_DATA]" at bounding box center [198, 77] width 330 height 14
type input "r"
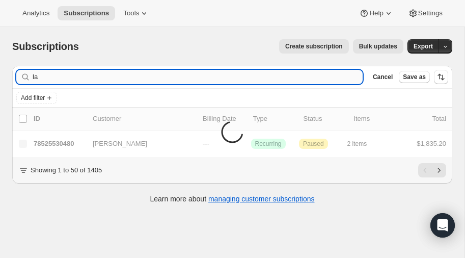
type input "l"
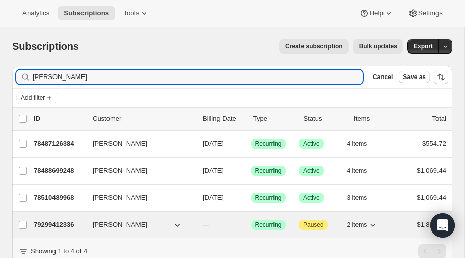
type input "plager"
click at [51, 220] on p "79299412336" at bounding box center [59, 224] width 51 height 10
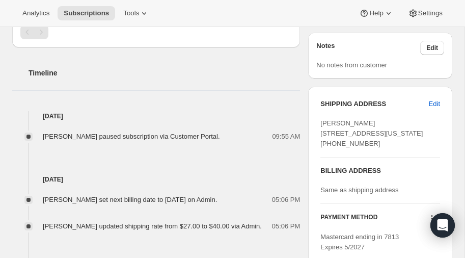
scroll to position [329, 0]
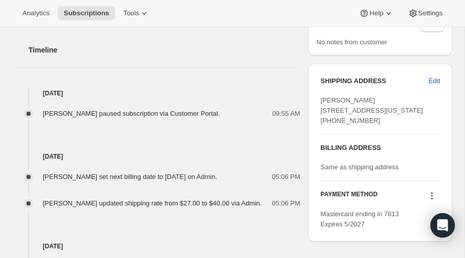
click at [341, 124] on span "David Plager 4051 N New Jersey St Indianapolis IN, 46205 United States +1317513…" at bounding box center [371, 110] width 102 height 28
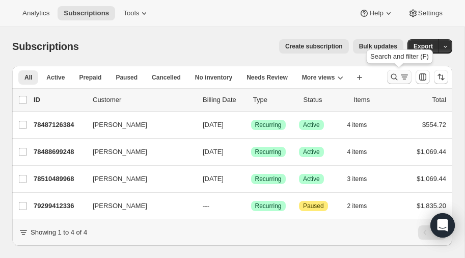
click at [394, 76] on icon "Search and filter results" at bounding box center [394, 77] width 10 height 10
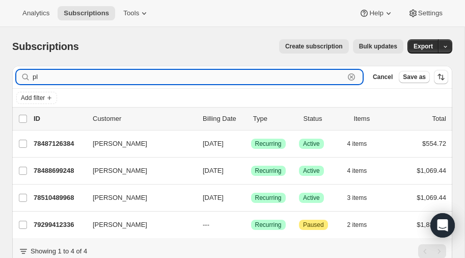
type input "p"
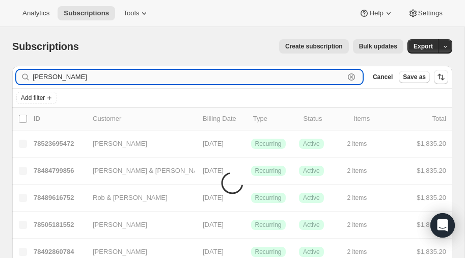
type input "mahoney"
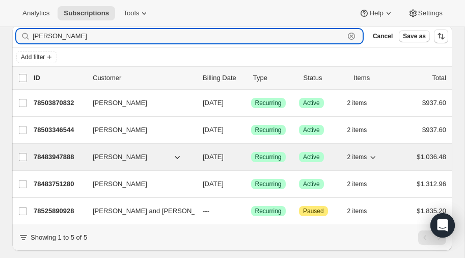
scroll to position [62, 0]
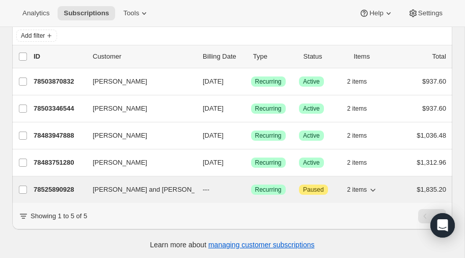
click at [52, 185] on p "78525890928" at bounding box center [59, 189] width 51 height 10
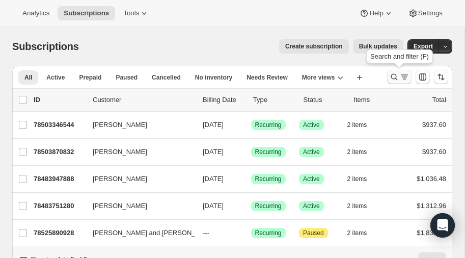
click at [394, 76] on icon "Search and filter results" at bounding box center [394, 77] width 10 height 10
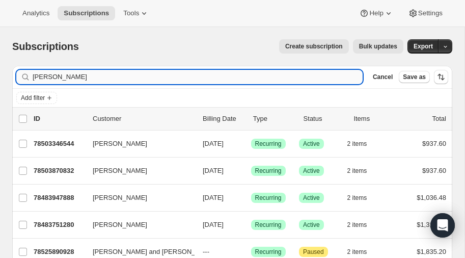
click at [126, 77] on input "mahoney" at bounding box center [198, 77] width 330 height 14
type input "m"
type input "zach"
type input "Zach scott"
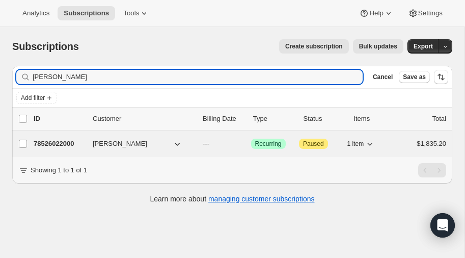
click at [65, 140] on p "78526022000" at bounding box center [59, 143] width 51 height 10
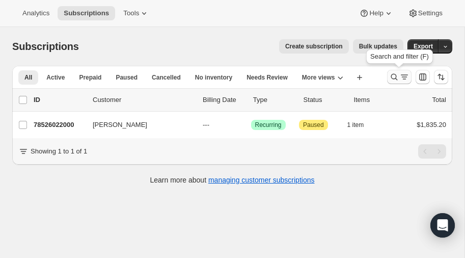
click at [395, 74] on icon "Search and filter results" at bounding box center [394, 77] width 10 height 10
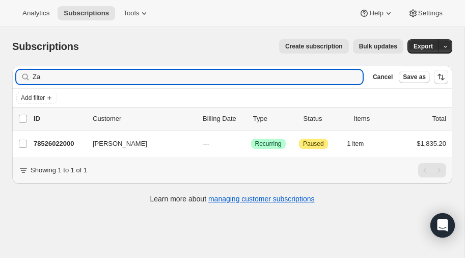
type input "Z"
type input "jef"
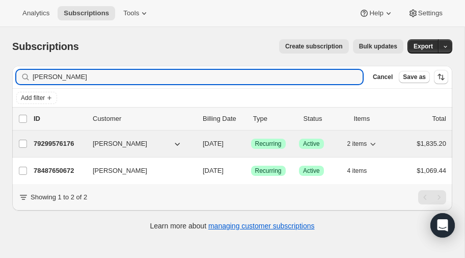
type input "Jeff bader"
click at [49, 140] on p "79299576176" at bounding box center [59, 143] width 51 height 10
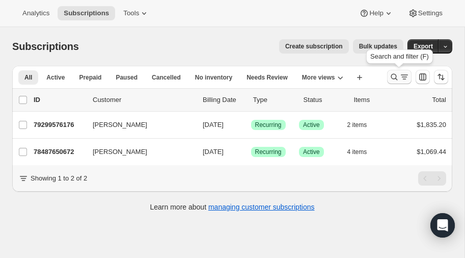
click at [395, 74] on icon "Search and filter results" at bounding box center [394, 77] width 10 height 10
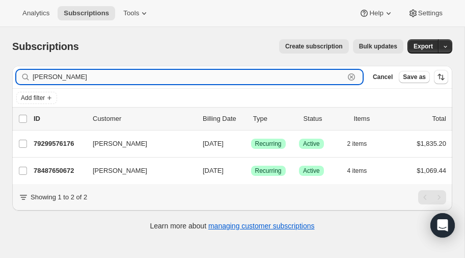
click at [83, 79] on input "Jeff bader" at bounding box center [189, 77] width 312 height 14
type input "J"
type input "easton brice"
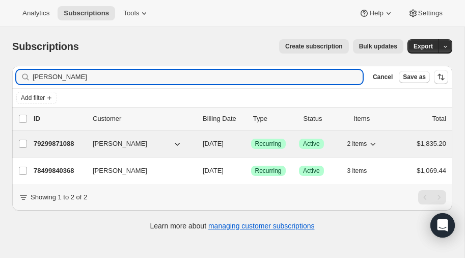
click at [62, 139] on p "79299871088" at bounding box center [59, 143] width 51 height 10
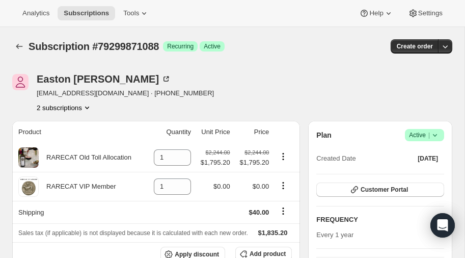
click at [88, 107] on icon "Product actions" at bounding box center [87, 107] width 10 height 10
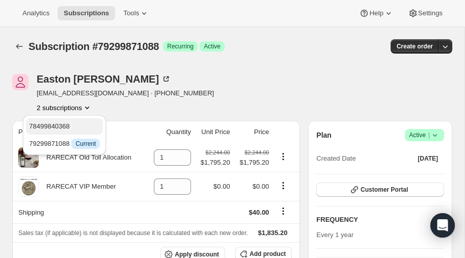
click at [54, 122] on span "78499840368" at bounding box center [64, 126] width 71 height 10
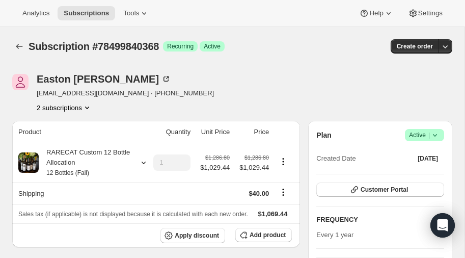
click at [88, 104] on icon "Product actions" at bounding box center [87, 107] width 10 height 10
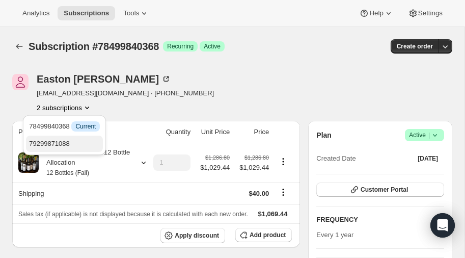
click at [65, 139] on span "79299871088" at bounding box center [49, 143] width 41 height 8
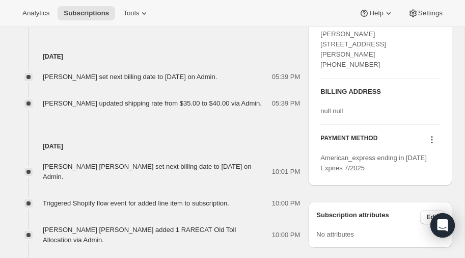
scroll to position [451, 0]
click at [431, 145] on icon at bounding box center [432, 139] width 10 height 10
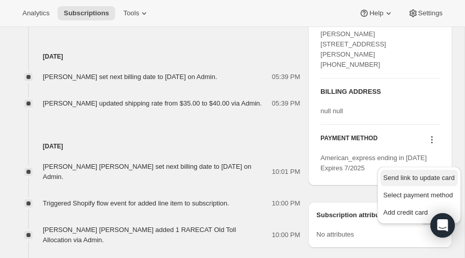
click at [419, 175] on span "Send link to update card" at bounding box center [418, 178] width 71 height 8
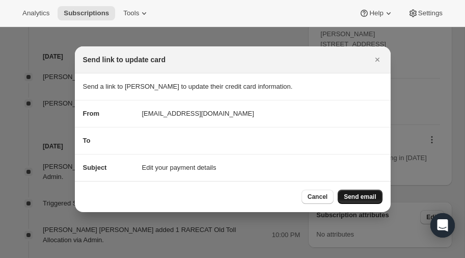
click at [361, 194] on span "Send email" at bounding box center [360, 196] width 32 height 8
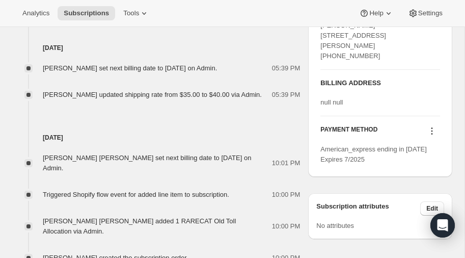
scroll to position [494, 0]
